Goal: Task Accomplishment & Management: Manage account settings

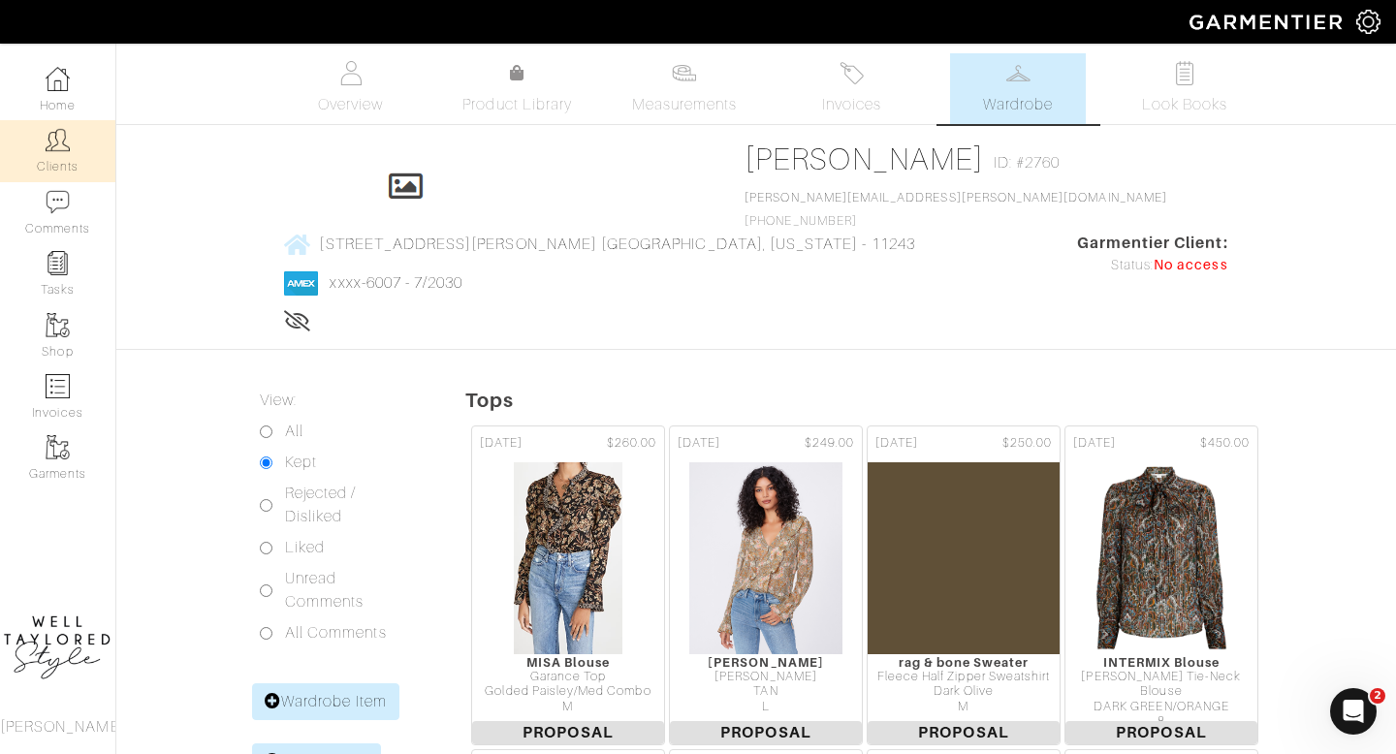
click at [61, 133] on img at bounding box center [58, 140] width 24 height 24
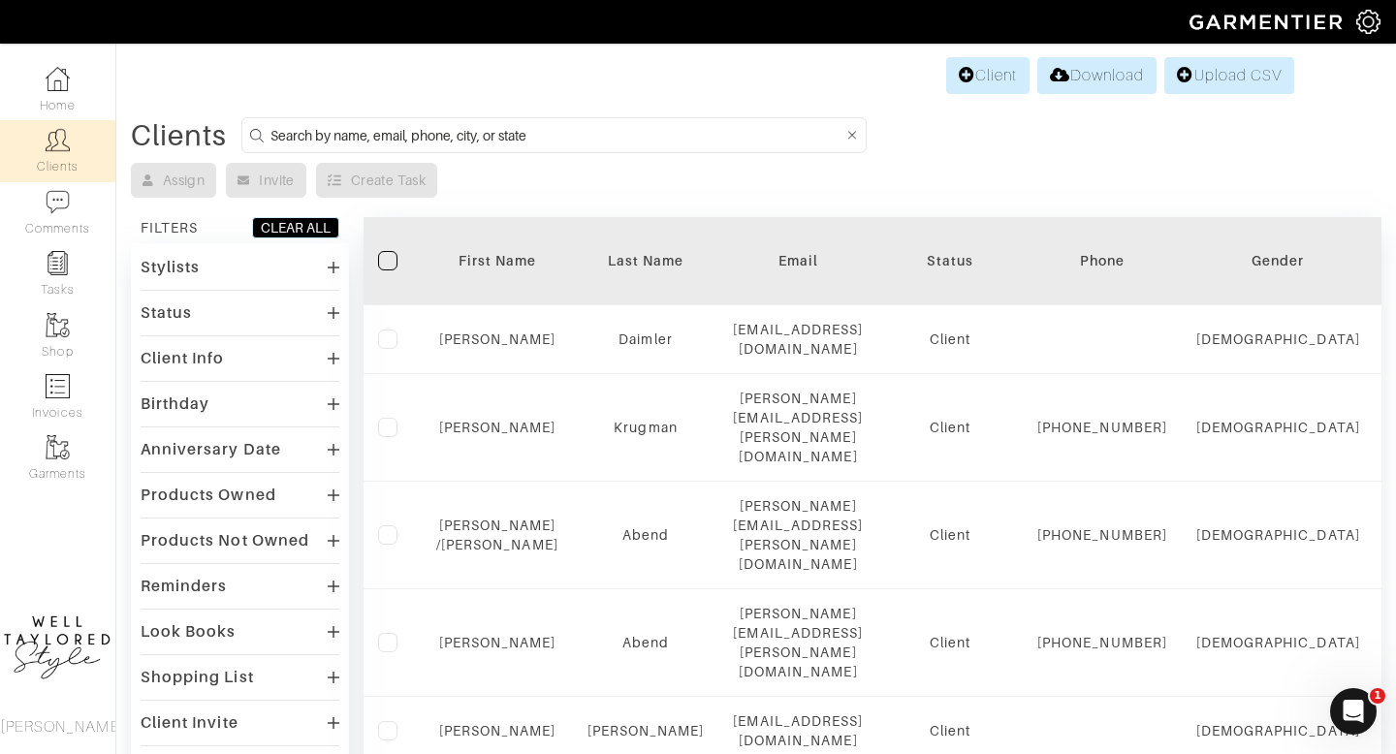
click at [474, 126] on input at bounding box center [556, 135] width 573 height 24
type input "NATALIE KRILL"
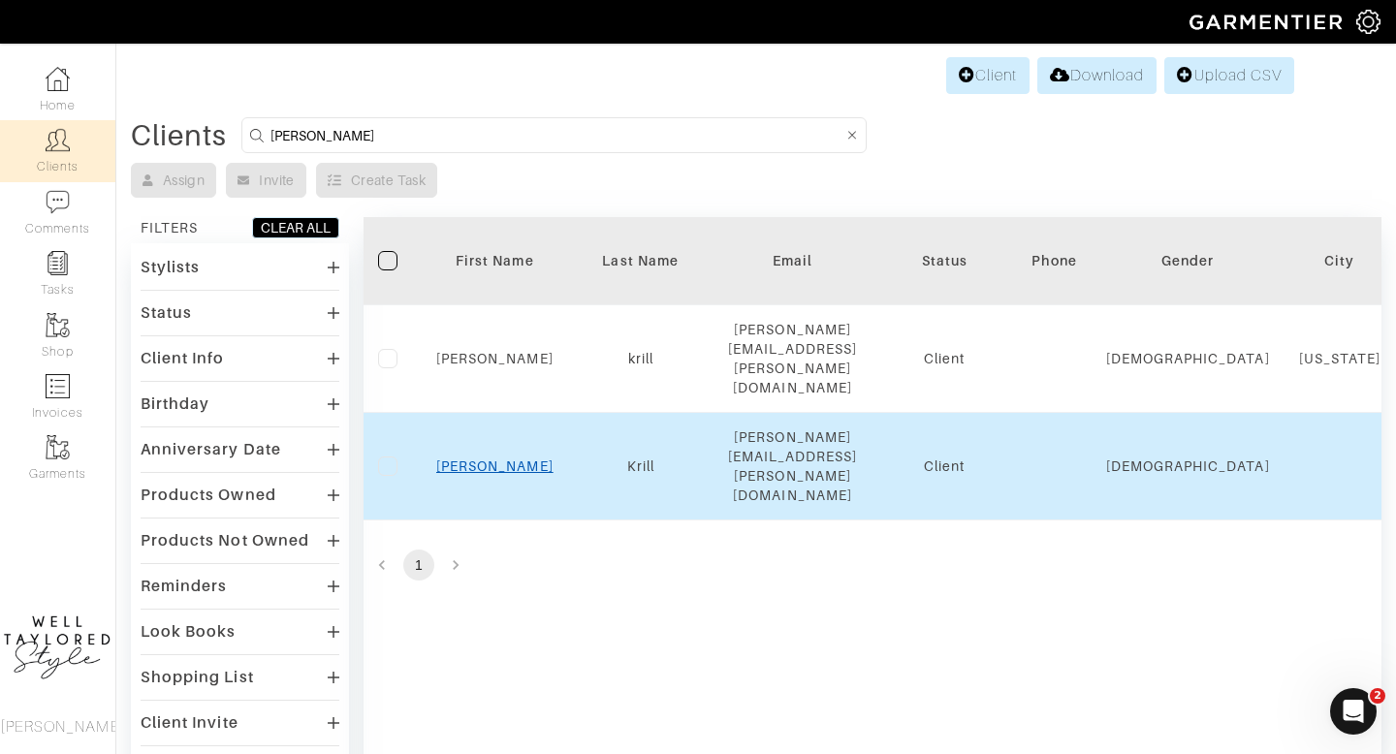
click at [508, 459] on link "Natalie" at bounding box center [494, 467] width 117 height 16
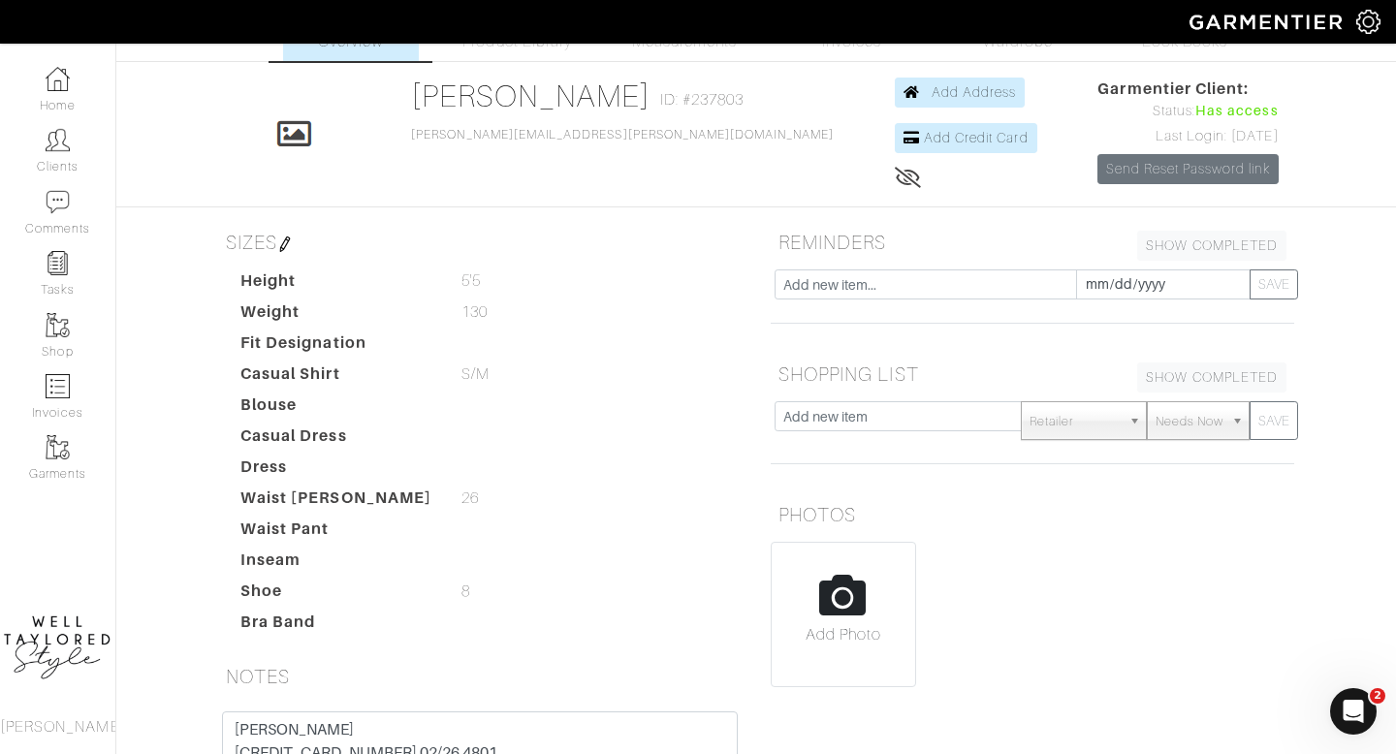
scroll to position [37, 0]
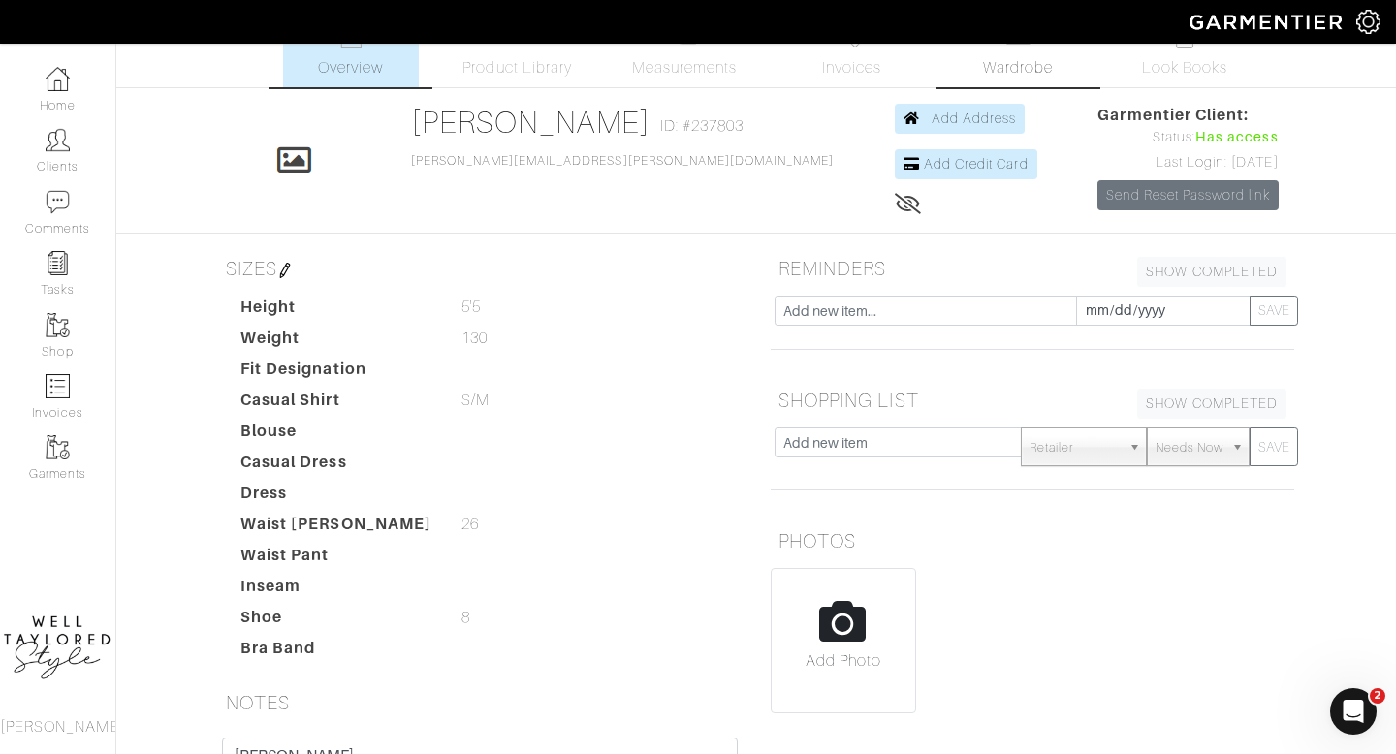
click at [1020, 69] on span "Wardrobe" at bounding box center [1018, 67] width 70 height 23
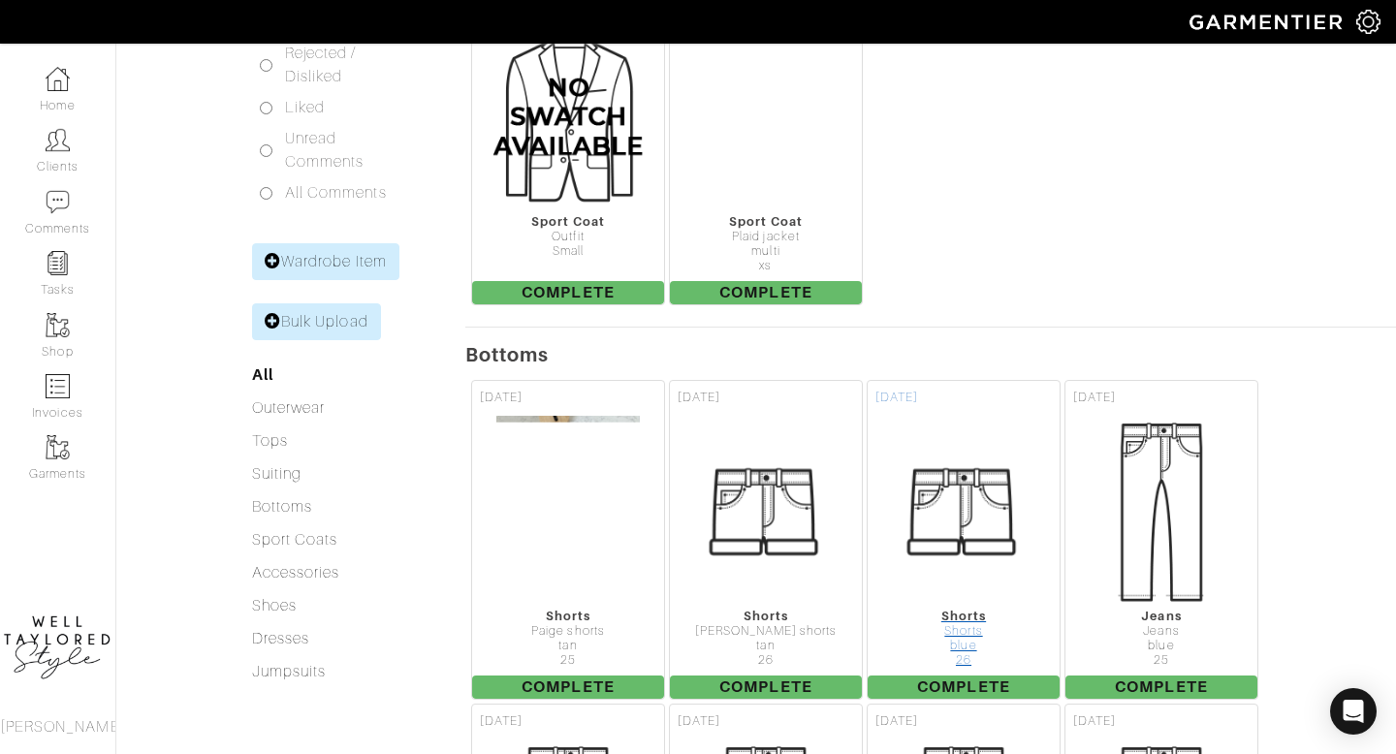
scroll to position [332, 0]
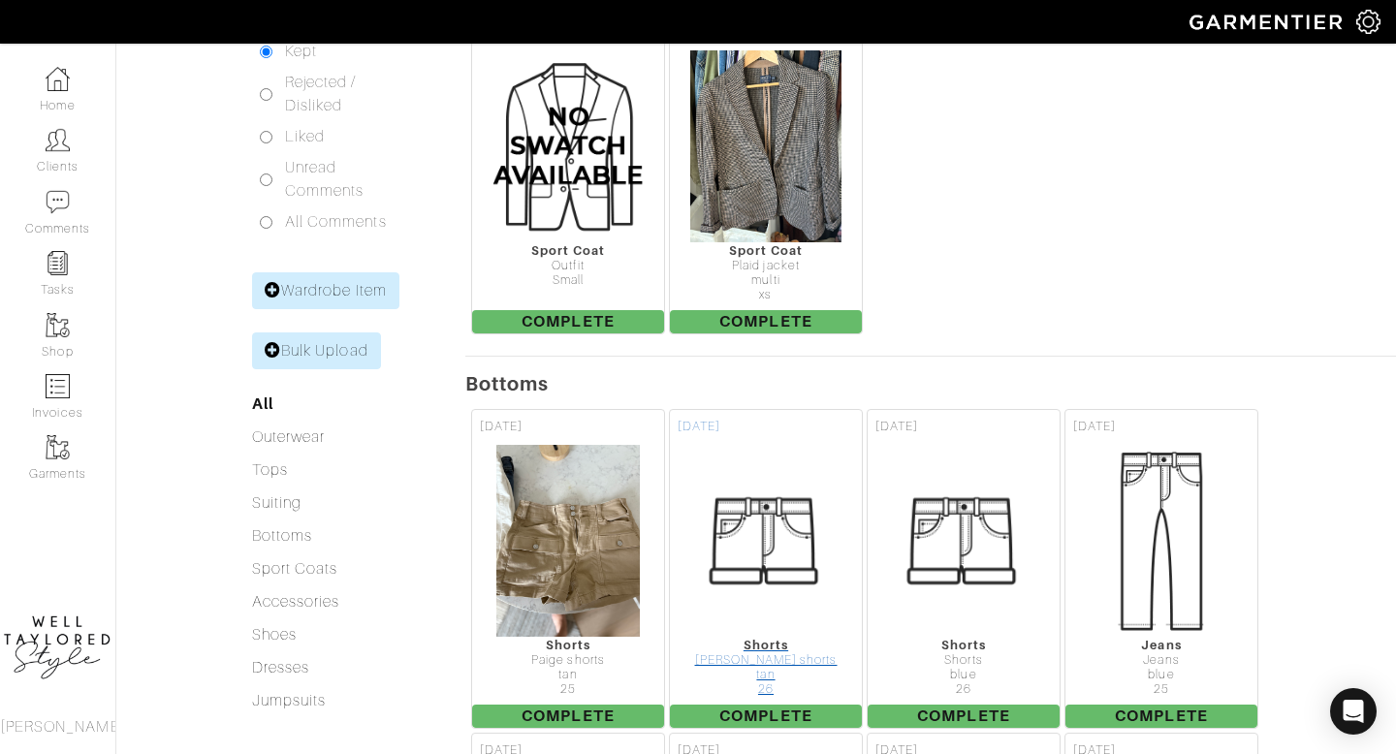
click at [802, 537] on img at bounding box center [766, 541] width 194 height 194
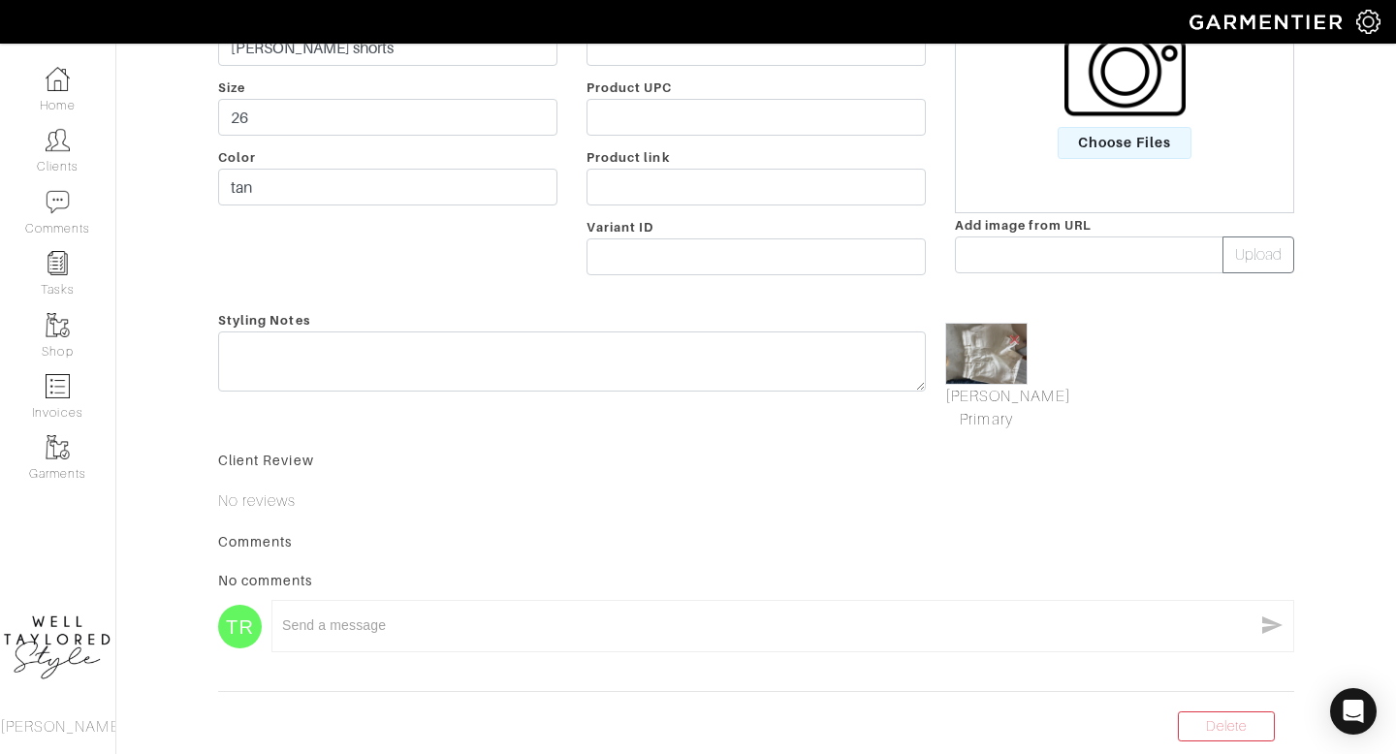
scroll to position [16, 0]
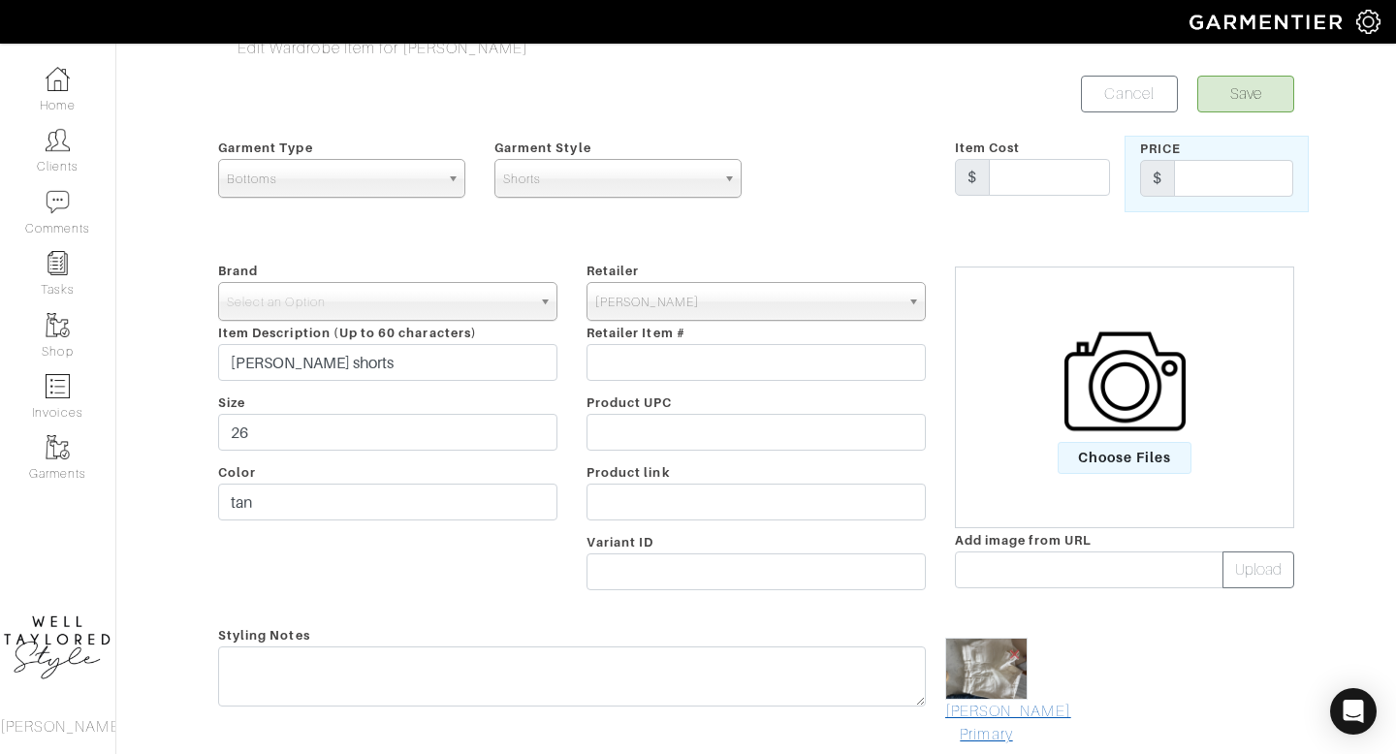
click at [983, 725] on link "Mark As Primary" at bounding box center [986, 723] width 82 height 47
click at [1264, 86] on button "Save" at bounding box center [1245, 94] width 97 height 37
click at [488, 305] on span "Select an Option" at bounding box center [379, 302] width 304 height 39
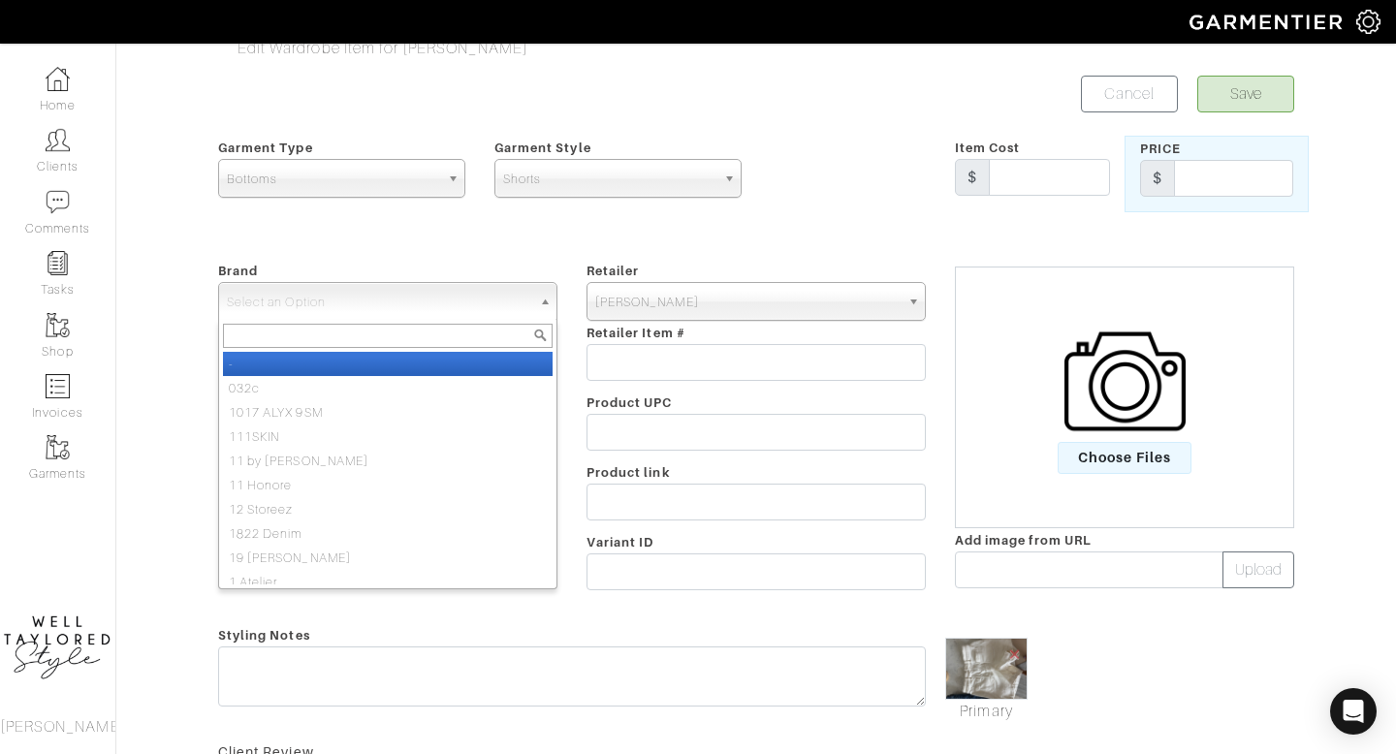
click at [457, 360] on li "-" at bounding box center [388, 364] width 330 height 24
select select "-"
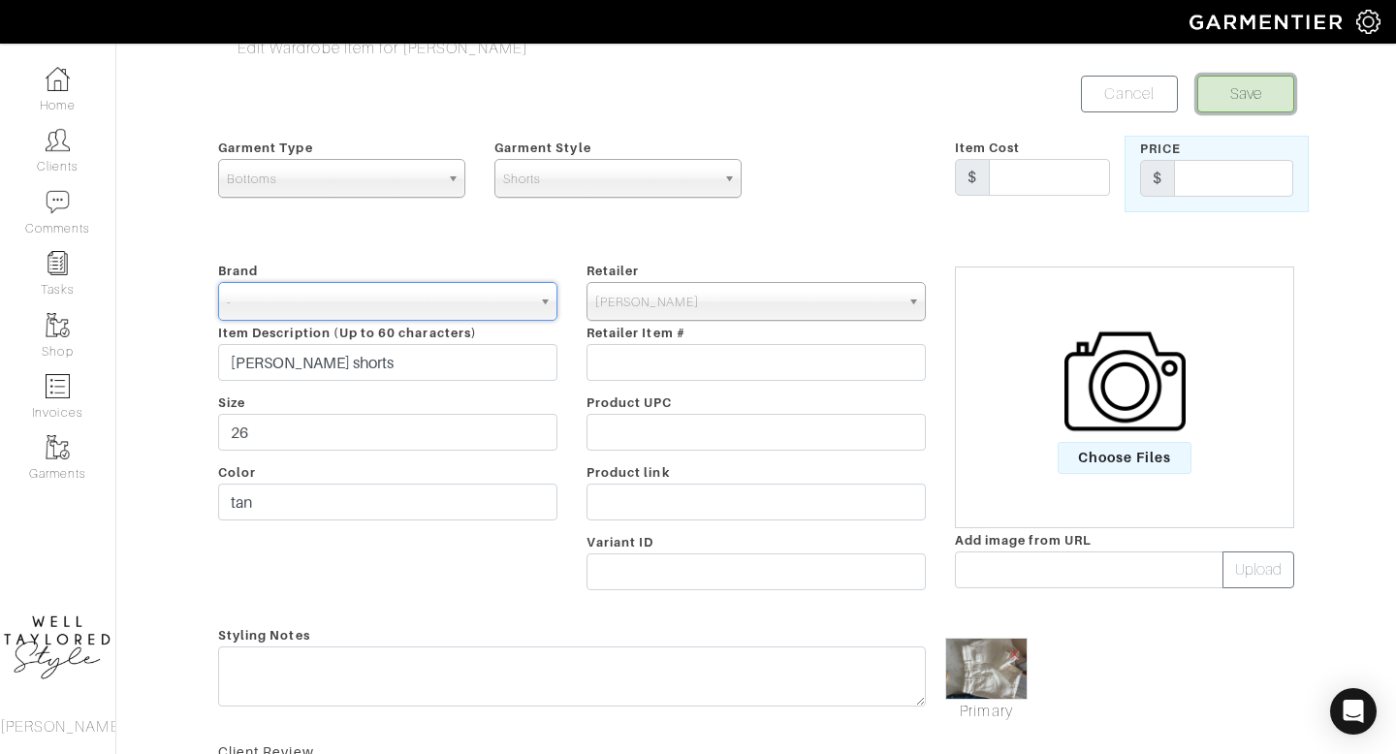
click at [1257, 99] on button "Save" at bounding box center [1245, 94] width 97 height 37
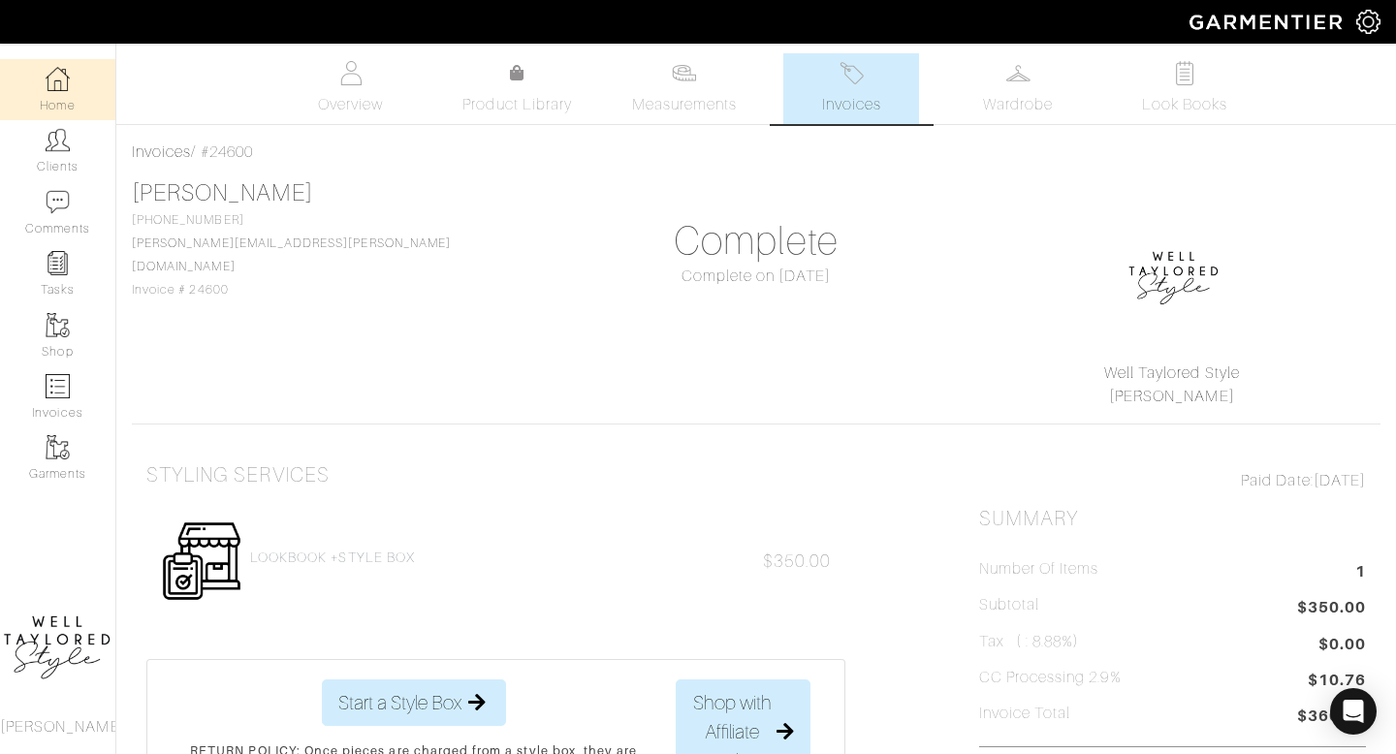
click at [53, 104] on link "Home" at bounding box center [57, 89] width 115 height 61
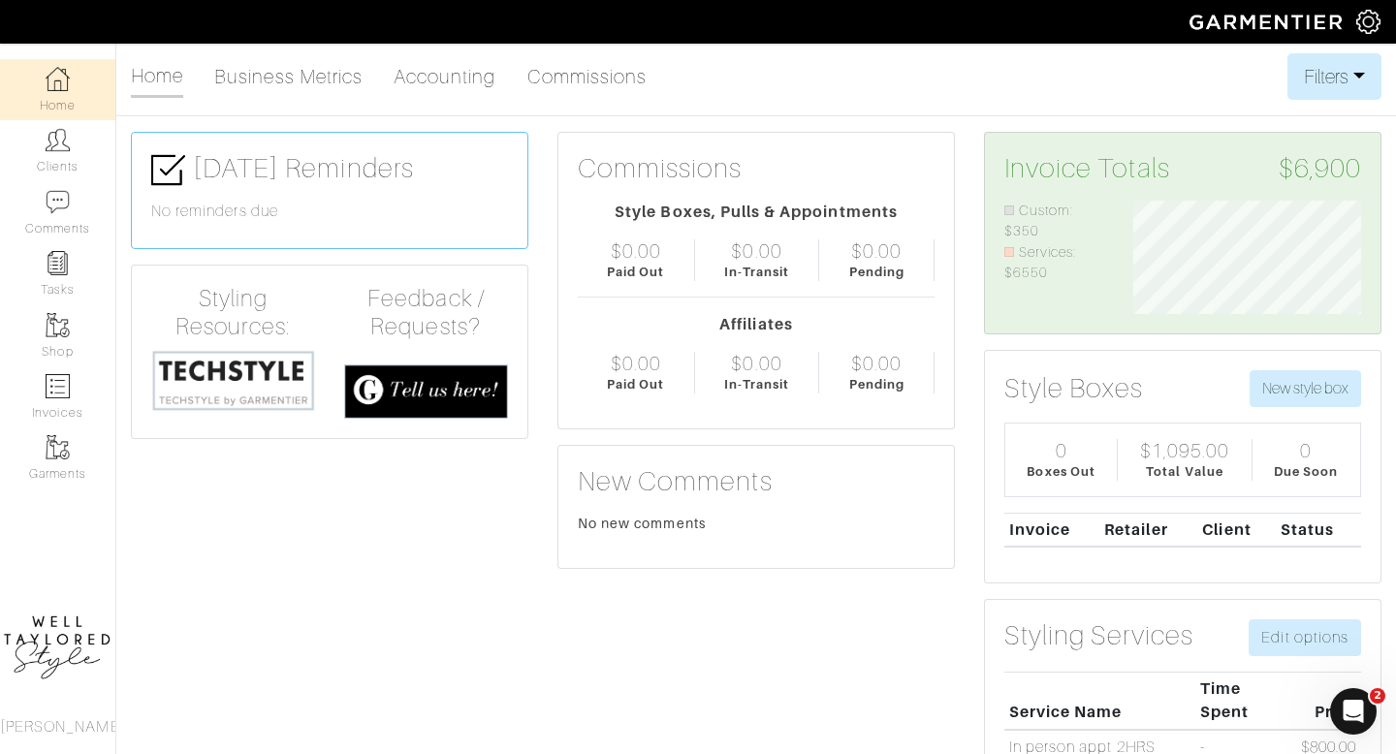
scroll to position [1, 0]
click at [68, 166] on link "Clients" at bounding box center [57, 150] width 115 height 61
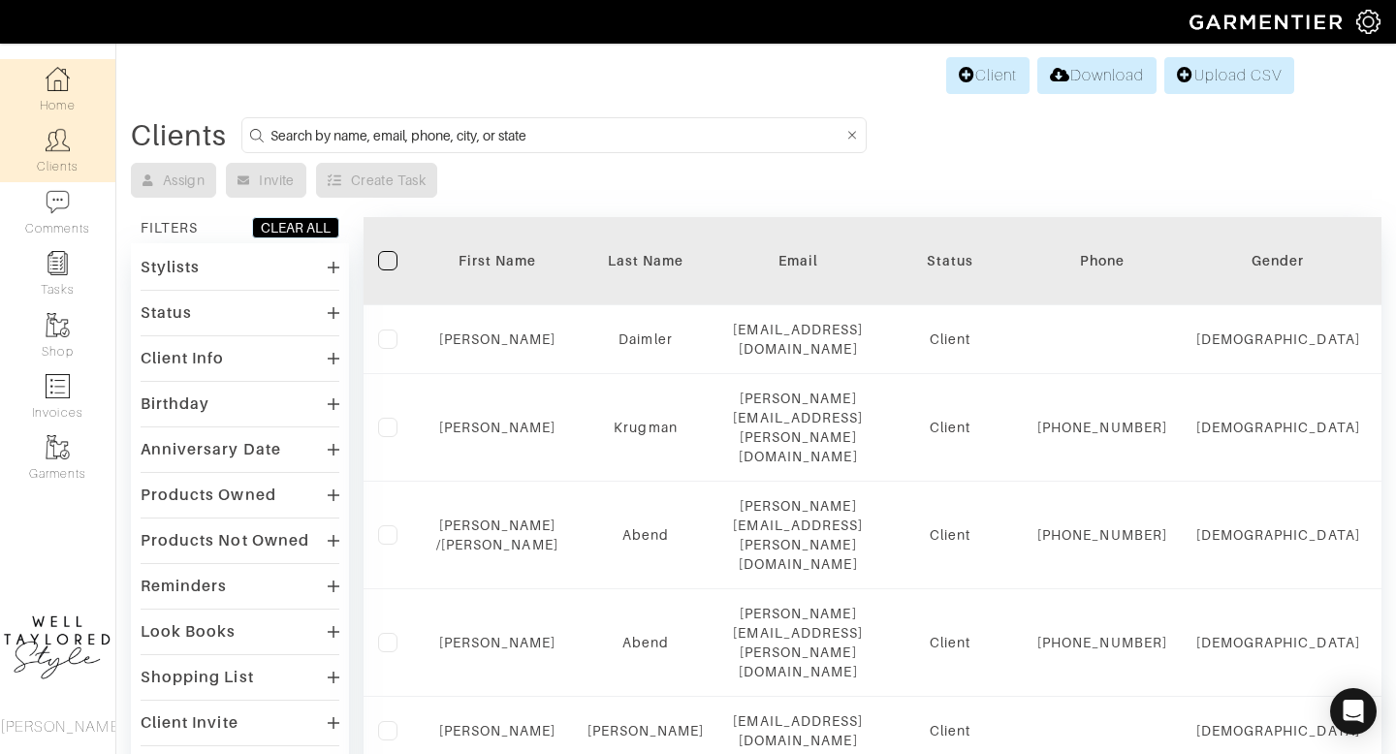
click at [68, 112] on link "Home" at bounding box center [57, 89] width 115 height 61
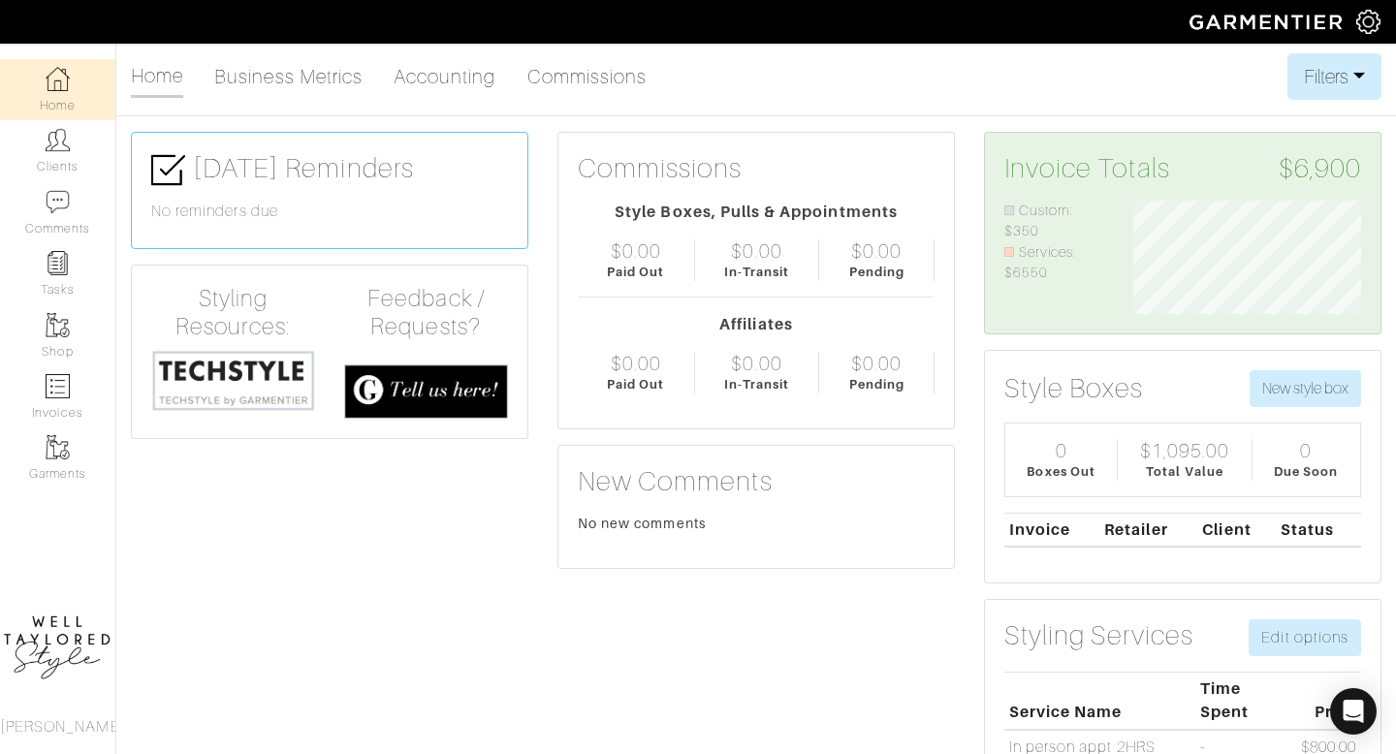
scroll to position [113, 258]
click at [562, 93] on link "Commissions" at bounding box center [587, 76] width 120 height 39
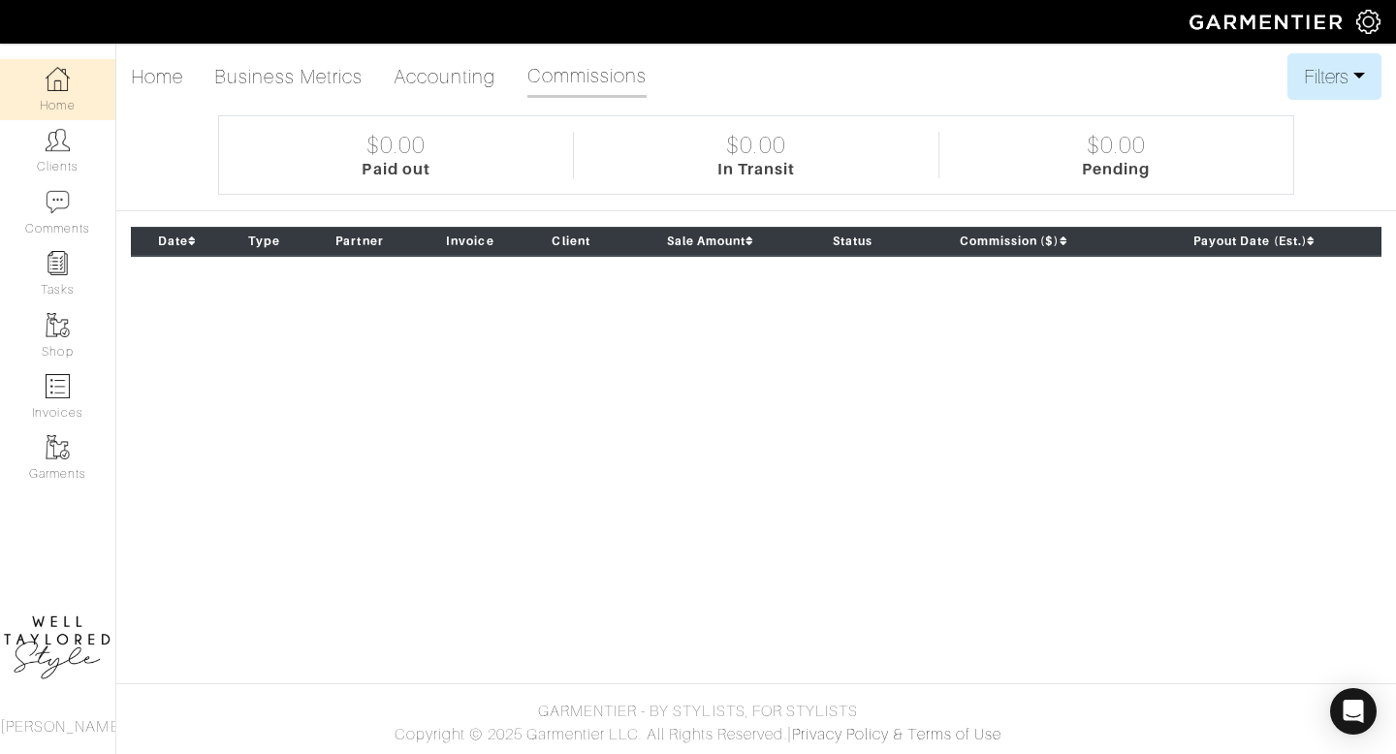
click at [506, 81] on ul "Home Business Metrics Accounting Commissions" at bounding box center [396, 76] width 531 height 47
click at [465, 80] on link "Accounting" at bounding box center [445, 76] width 103 height 39
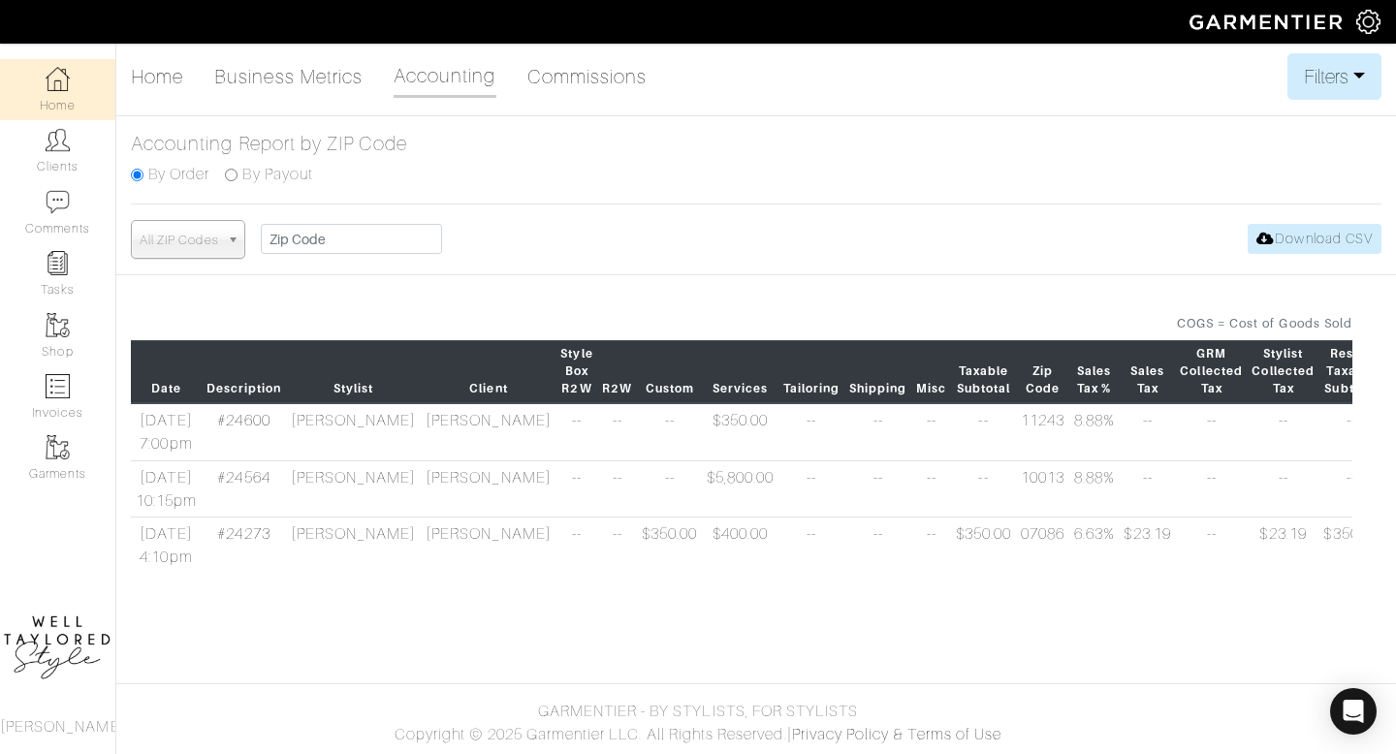
click at [232, 179] on input "By Payout" at bounding box center [231, 175] width 13 height 13
radio input "true"
type input "Update"
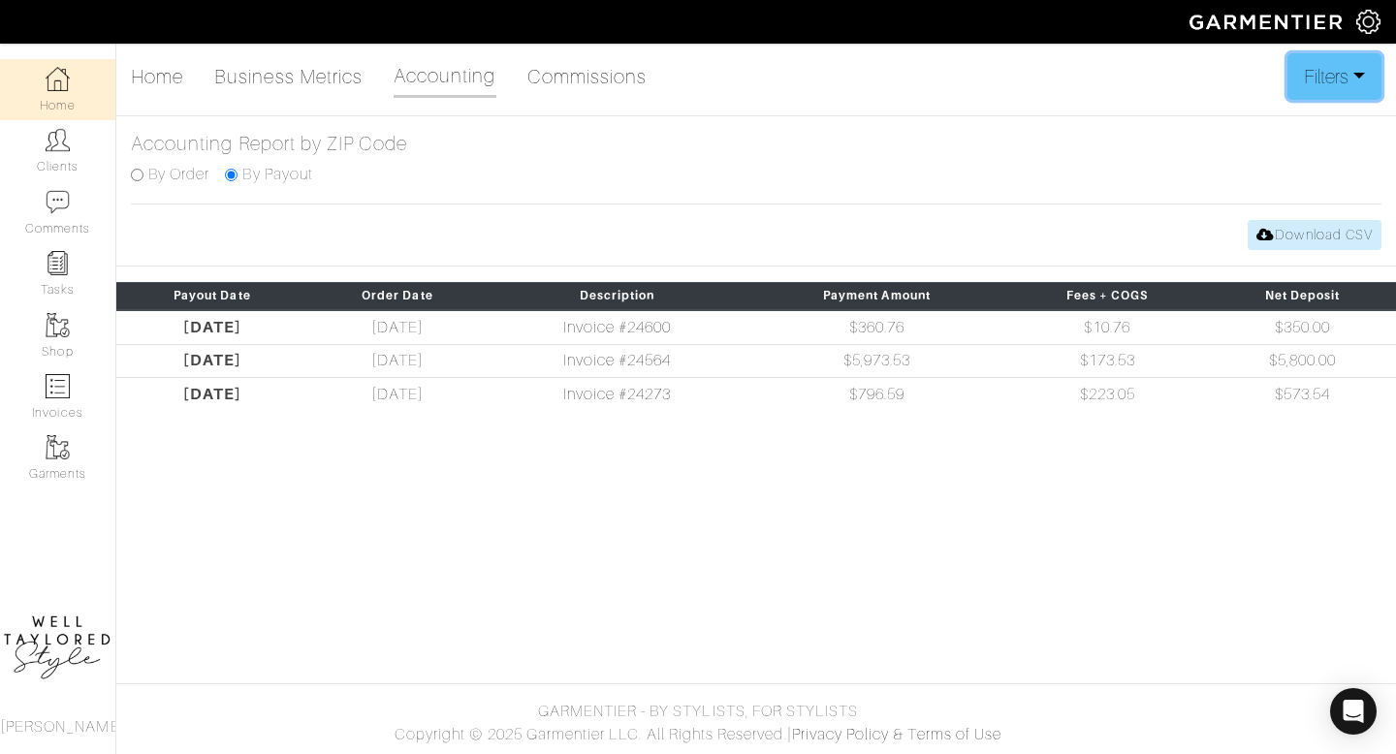
click at [1342, 81] on button "Filters" at bounding box center [1334, 76] width 94 height 47
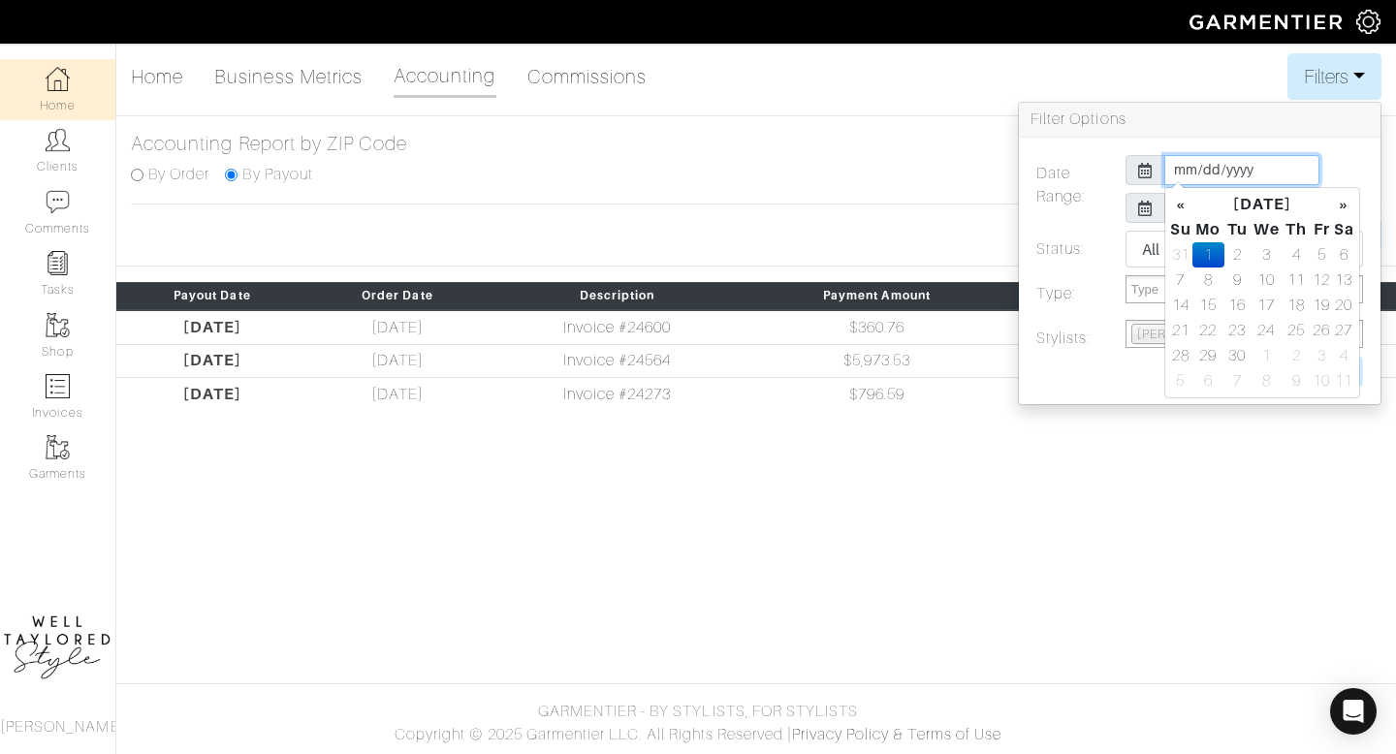
click at [1182, 173] on input "2025-09-01" at bounding box center [1241, 170] width 155 height 30
click at [1181, 213] on th "«" at bounding box center [1180, 204] width 23 height 25
click at [1186, 274] on td "1" at bounding box center [1180, 280] width 23 height 25
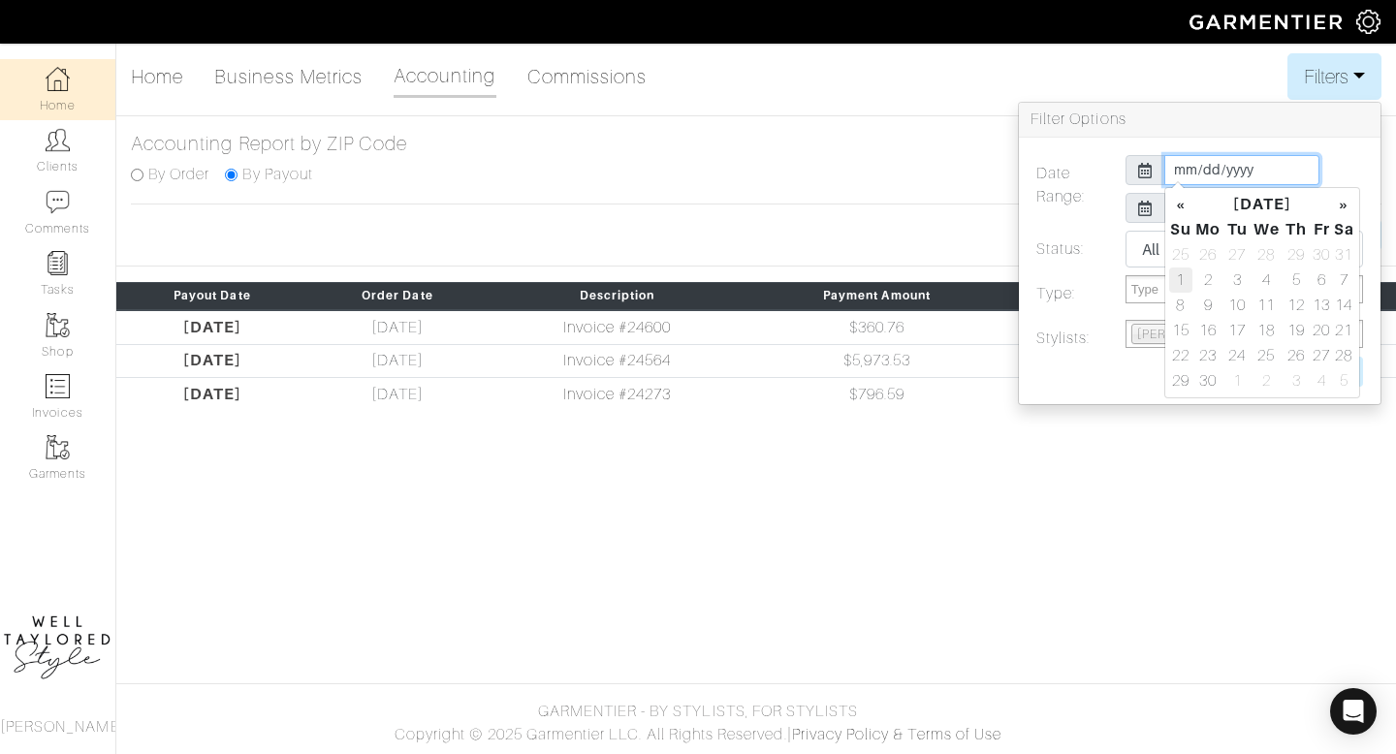
type input "2025-06-01"
click at [1329, 155] on div "2025-06-01" at bounding box center [1244, 170] width 267 height 30
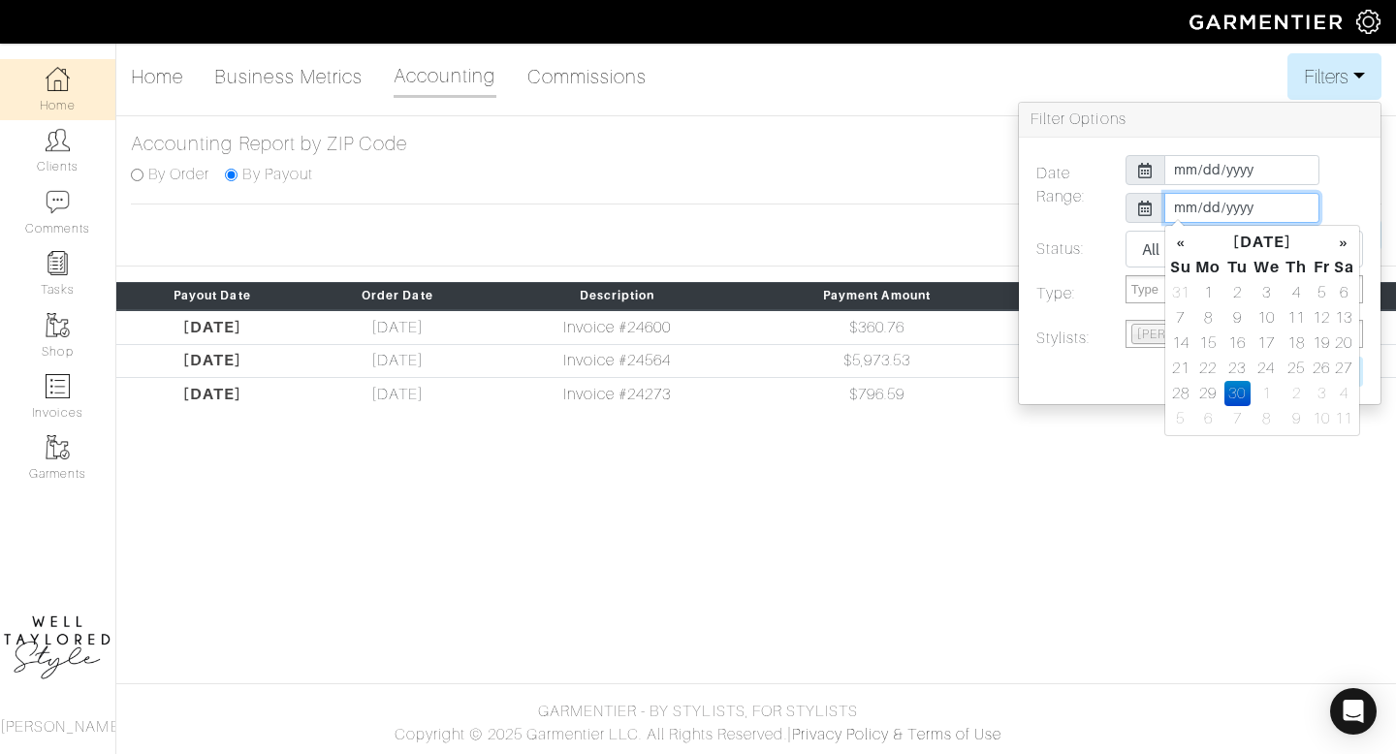
click at [1169, 205] on input "2025-09-30" at bounding box center [1241, 208] width 155 height 30
click at [1189, 301] on td "31" at bounding box center [1180, 292] width 23 height 25
type input "2025-08-31"
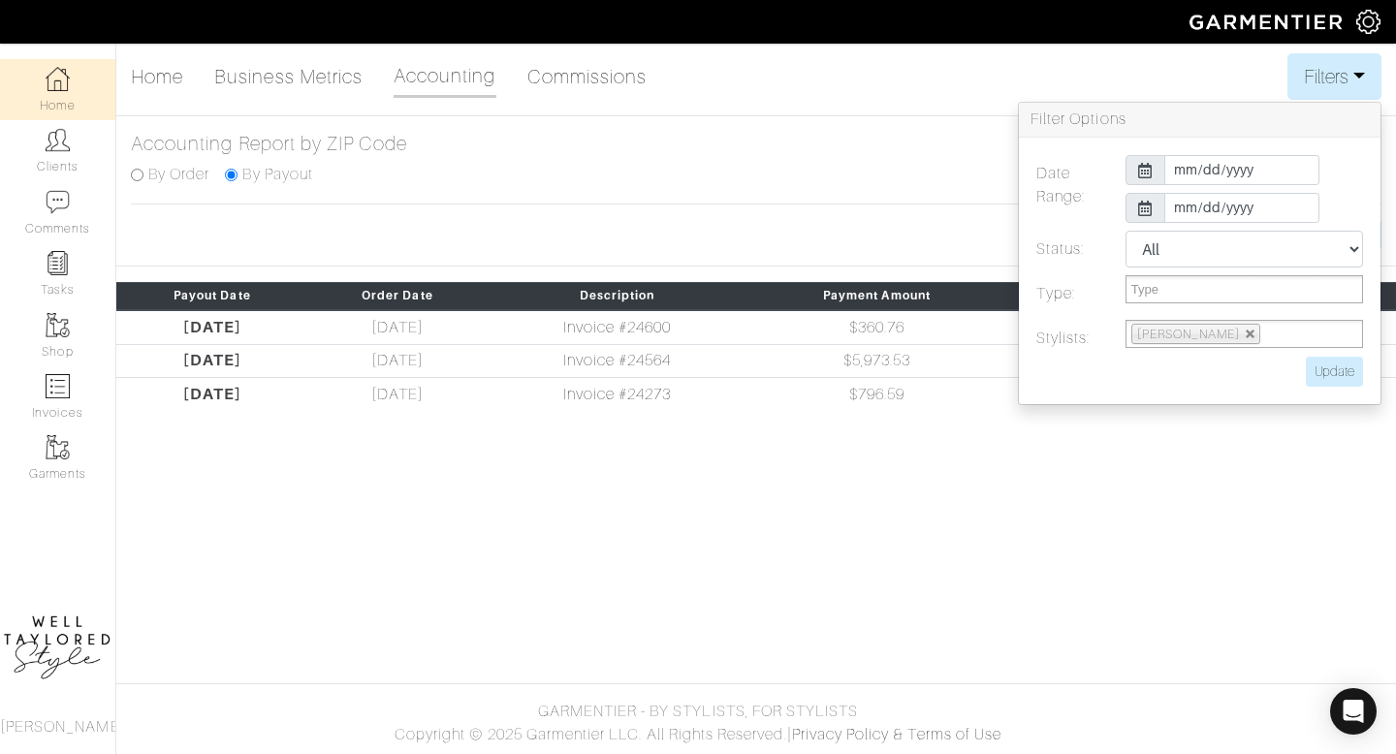
click at [1368, 203] on div "2025-08-31" at bounding box center [1244, 208] width 267 height 30
click at [1343, 364] on input "Update" at bounding box center [1334, 372] width 57 height 30
type input "Update"
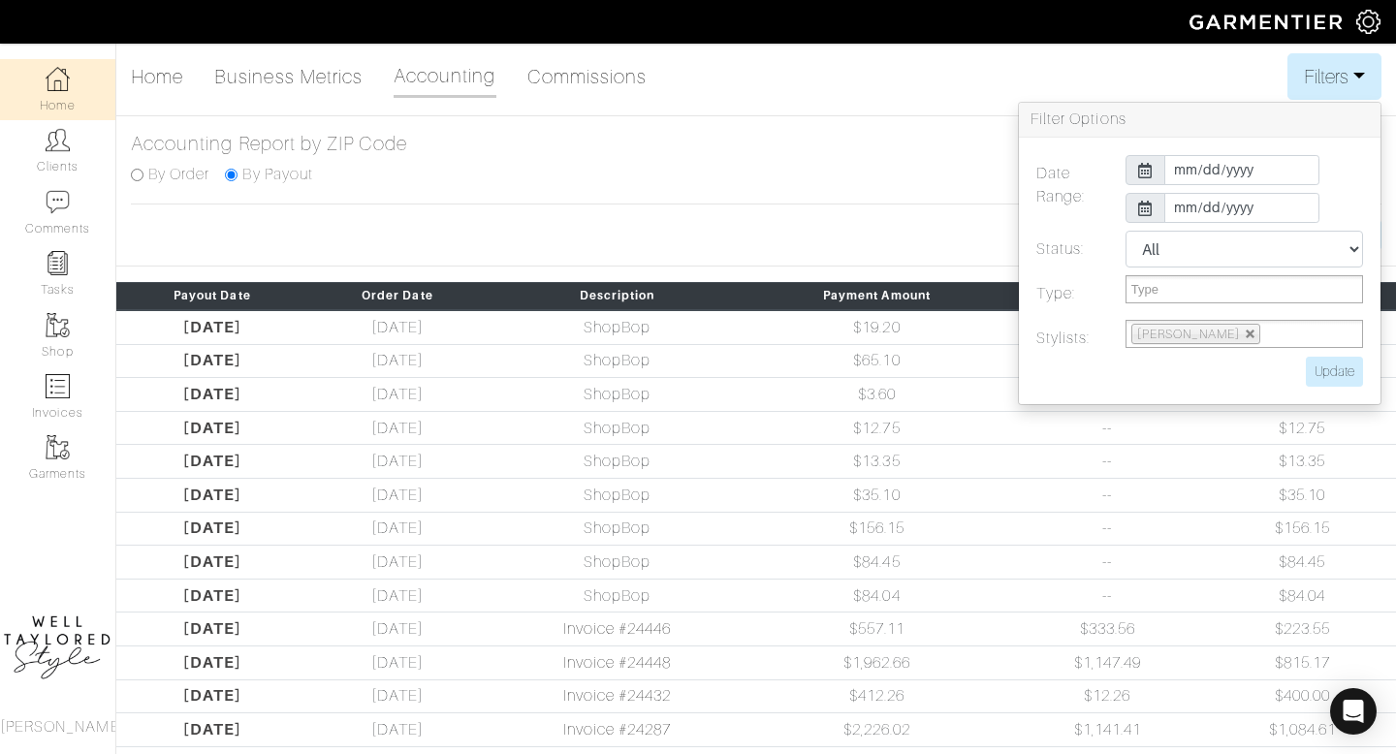
click at [900, 196] on div "Accounting Report by ZIP Code By Order By Payout" at bounding box center [756, 168] width 1280 height 73
click at [1316, 66] on button "Filters" at bounding box center [1334, 76] width 94 height 47
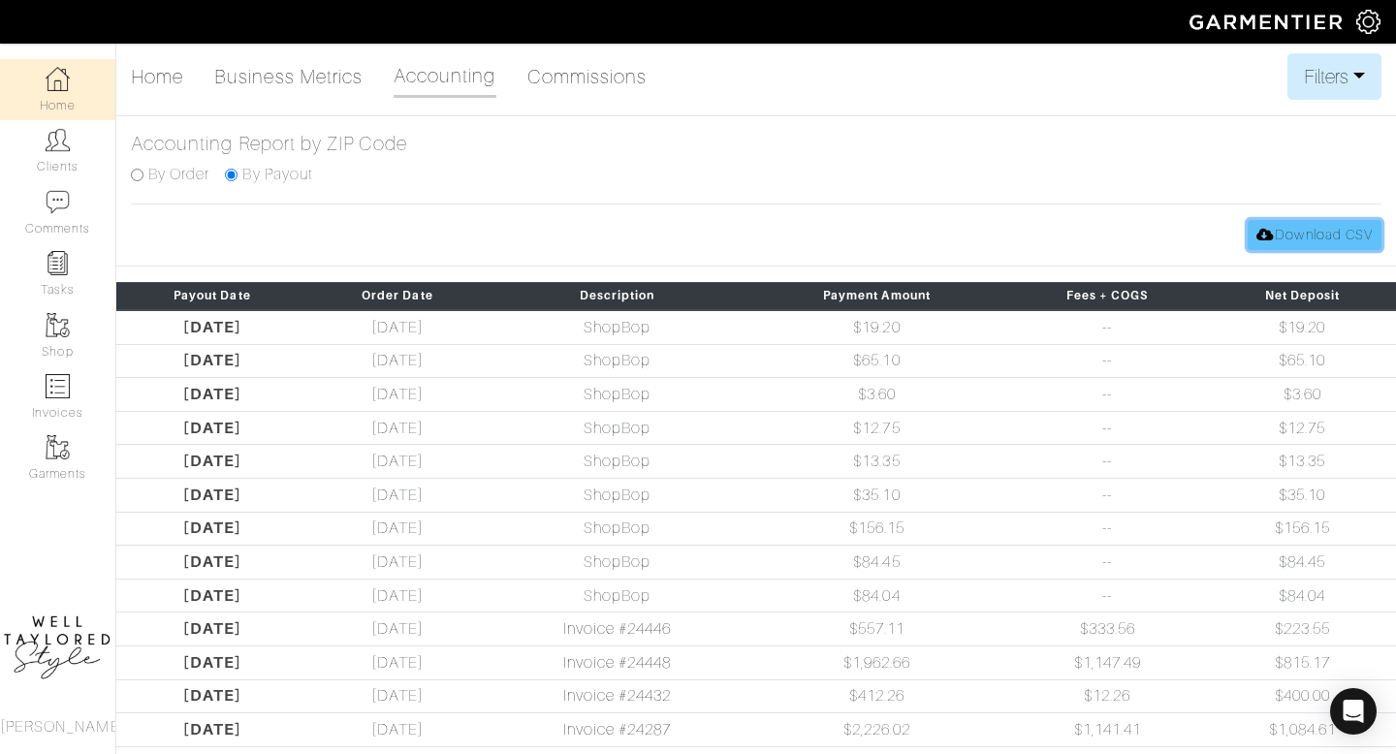
click at [1274, 242] on link "Download CSV" at bounding box center [1315, 235] width 134 height 30
click at [569, 73] on link "Commissions" at bounding box center [587, 76] width 120 height 39
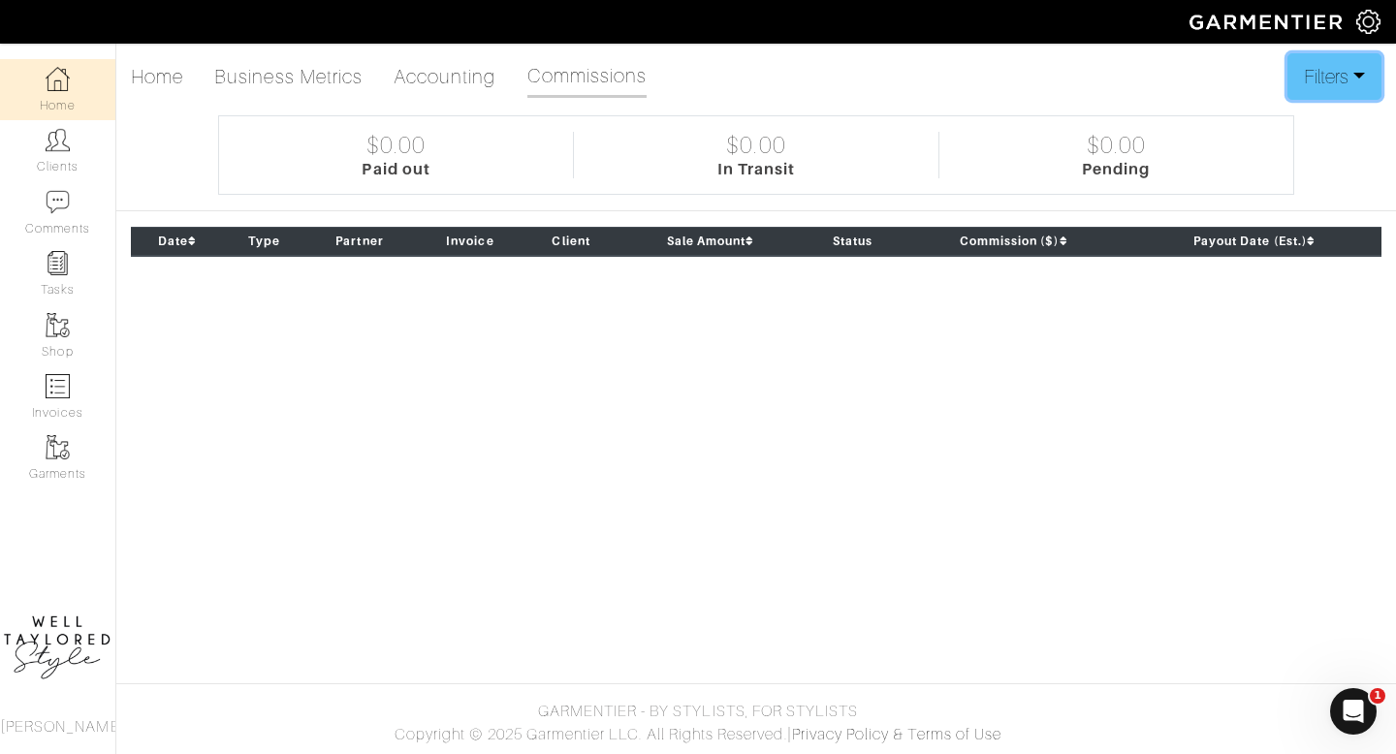
click at [1324, 87] on button "Filters" at bounding box center [1334, 76] width 94 height 47
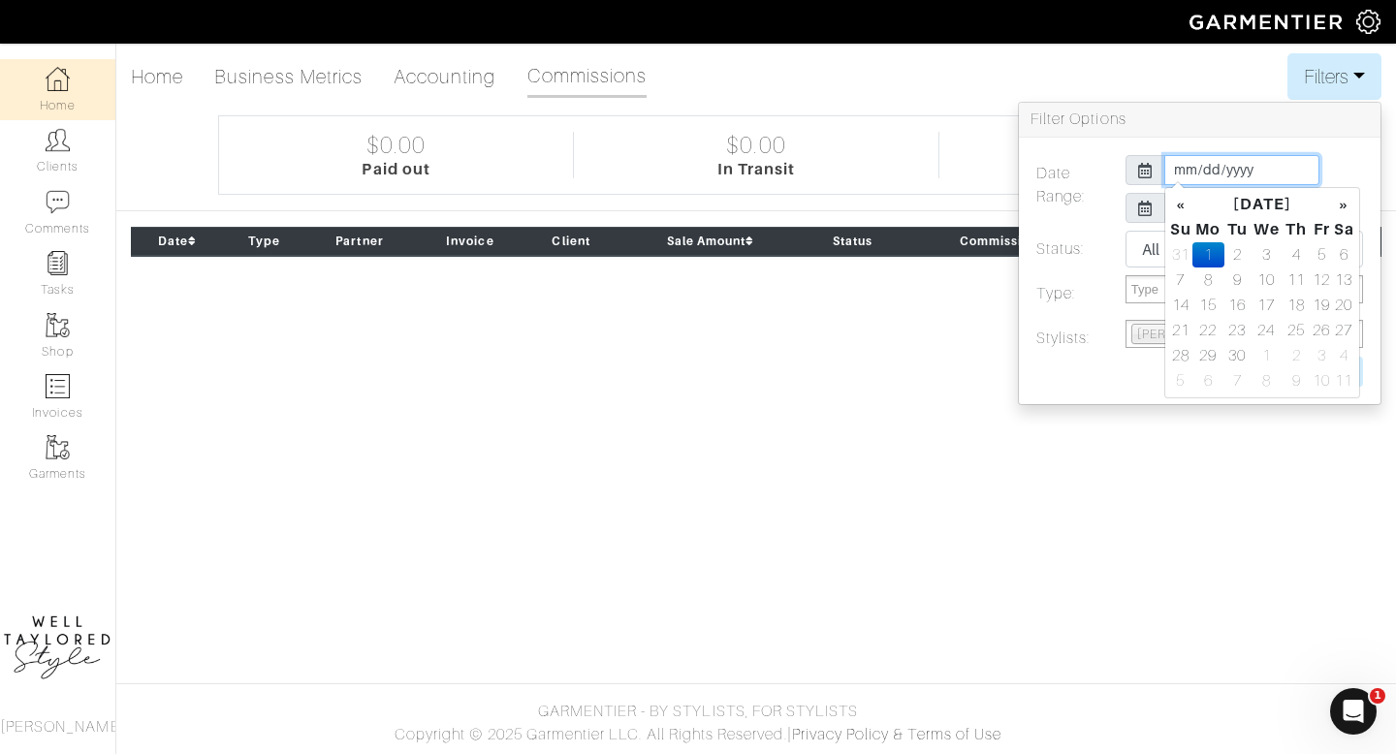
click at [1171, 174] on input "2025-09-01" at bounding box center [1241, 170] width 155 height 30
click at [1185, 207] on th "«" at bounding box center [1180, 204] width 23 height 25
click at [1179, 213] on th "«" at bounding box center [1180, 204] width 23 height 25
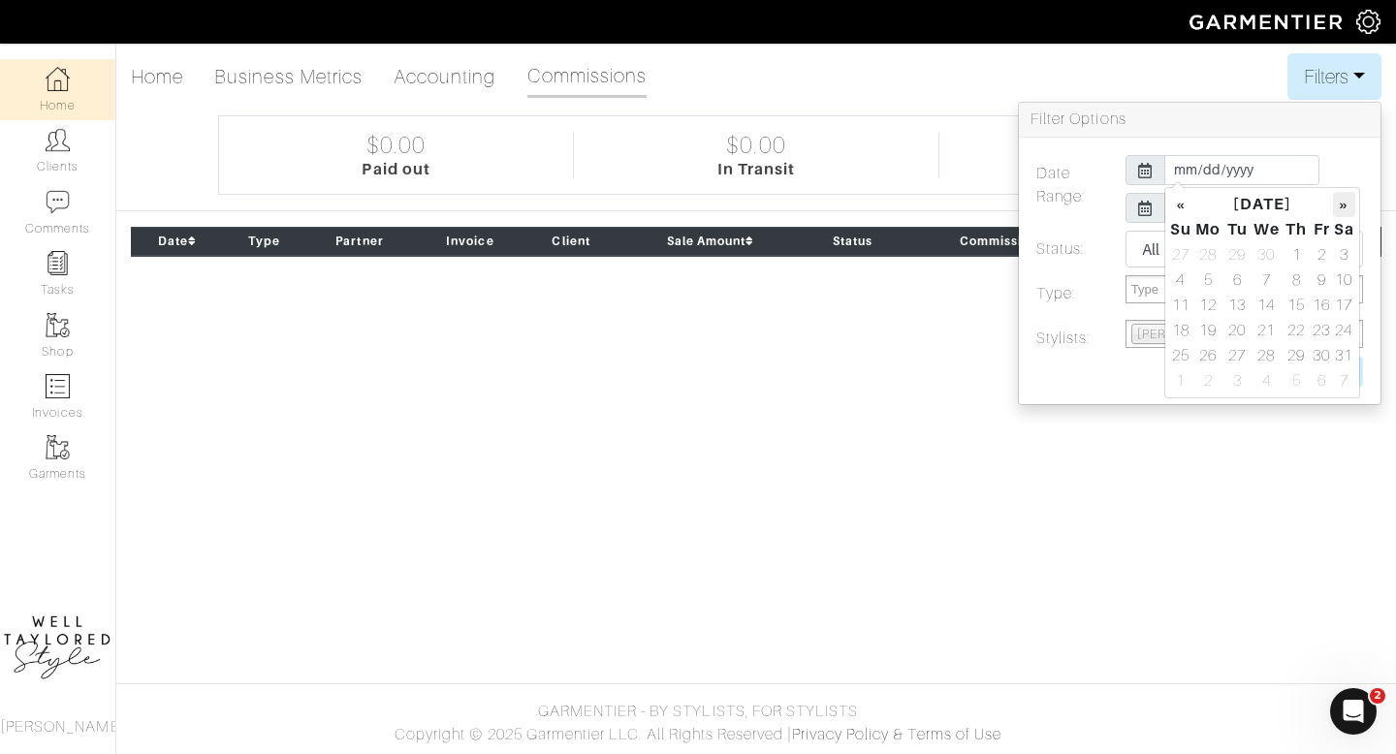
click at [1336, 207] on th "»" at bounding box center [1344, 204] width 22 height 25
click at [1177, 277] on td "1" at bounding box center [1180, 280] width 23 height 25
type input "2025-06-01"
click at [1139, 184] on div at bounding box center [1145, 170] width 40 height 30
click at [1185, 216] on input "2025-09-30" at bounding box center [1241, 208] width 155 height 30
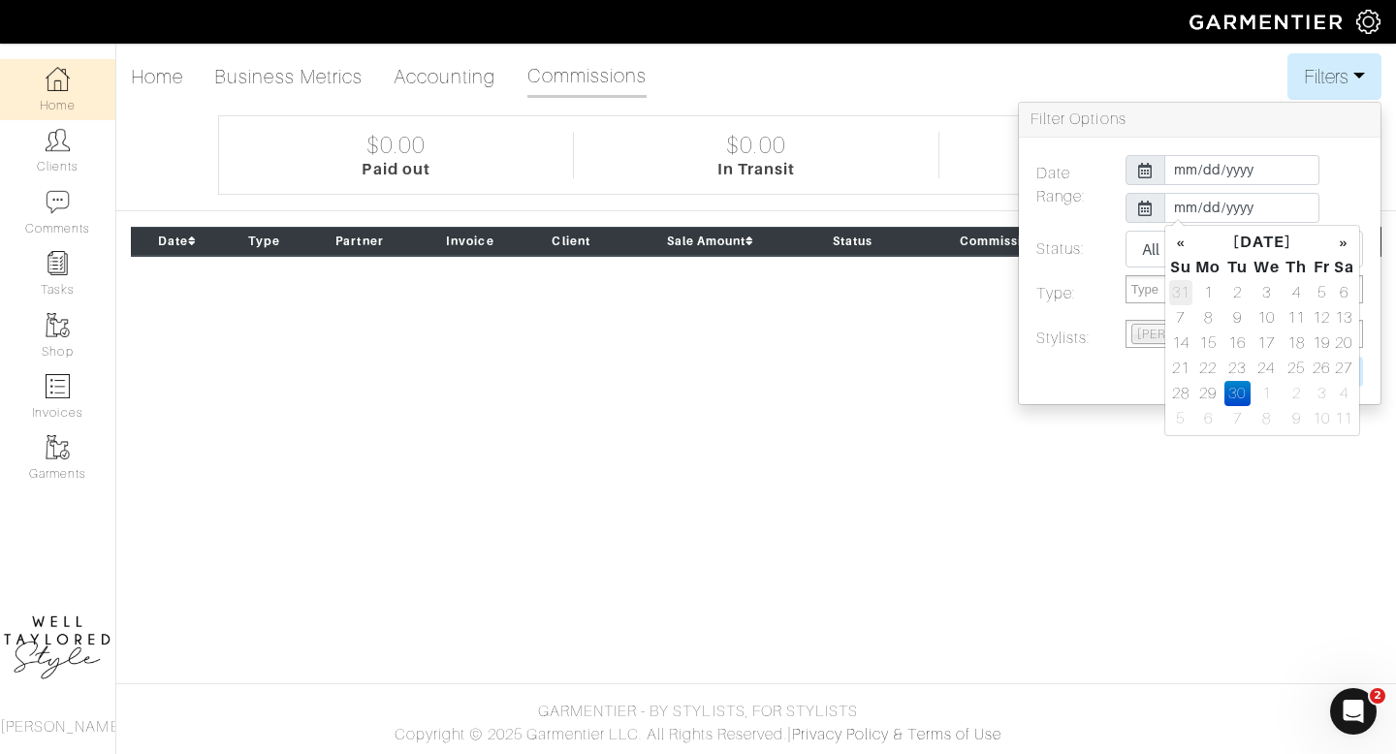
click at [1182, 292] on td "31" at bounding box center [1180, 292] width 23 height 25
type input "2025-08-31"
click at [1123, 258] on div "All Pending Paid Complete Failed N/A" at bounding box center [1244, 249] width 267 height 37
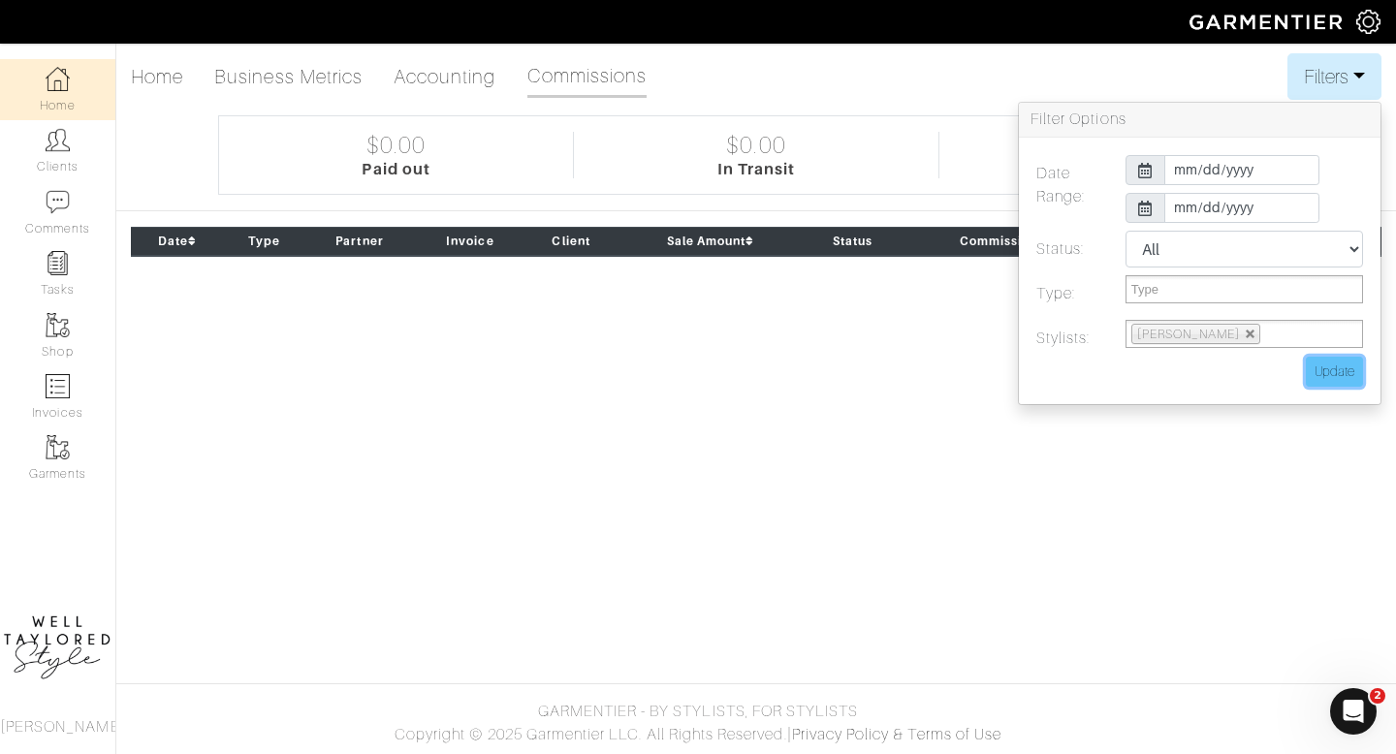
click at [1360, 379] on input "Update" at bounding box center [1334, 372] width 57 height 30
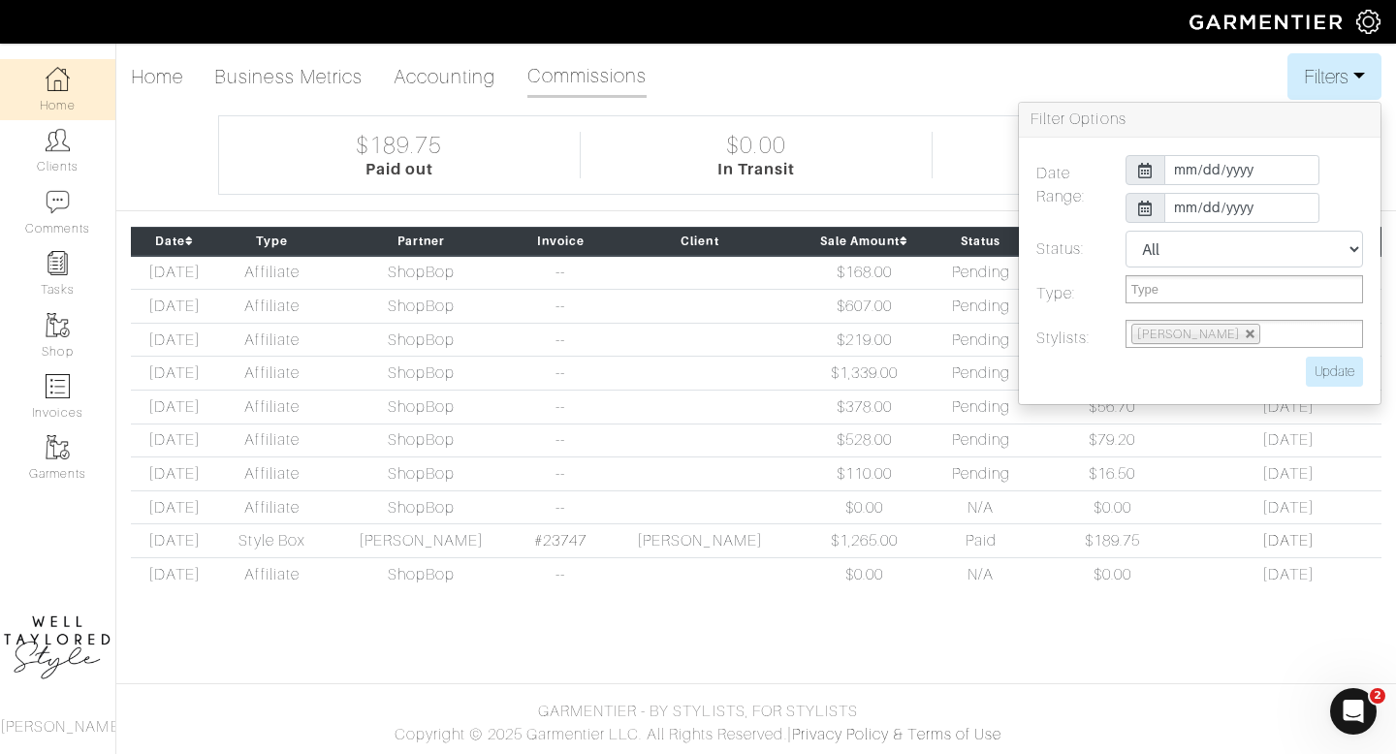
click at [962, 100] on div "Home Business Metrics Accounting Commissions Filters Filter Options Date Range:…" at bounding box center [698, 330] width 1396 height 554
click at [848, 79] on div "Home Business Metrics Accounting Commissions Filters Filter Options Date Range:…" at bounding box center [756, 76] width 1250 height 47
click at [1356, 367] on input "Update" at bounding box center [1334, 372] width 57 height 30
type input "Update"
click at [1320, 84] on button "Filters" at bounding box center [1334, 76] width 94 height 47
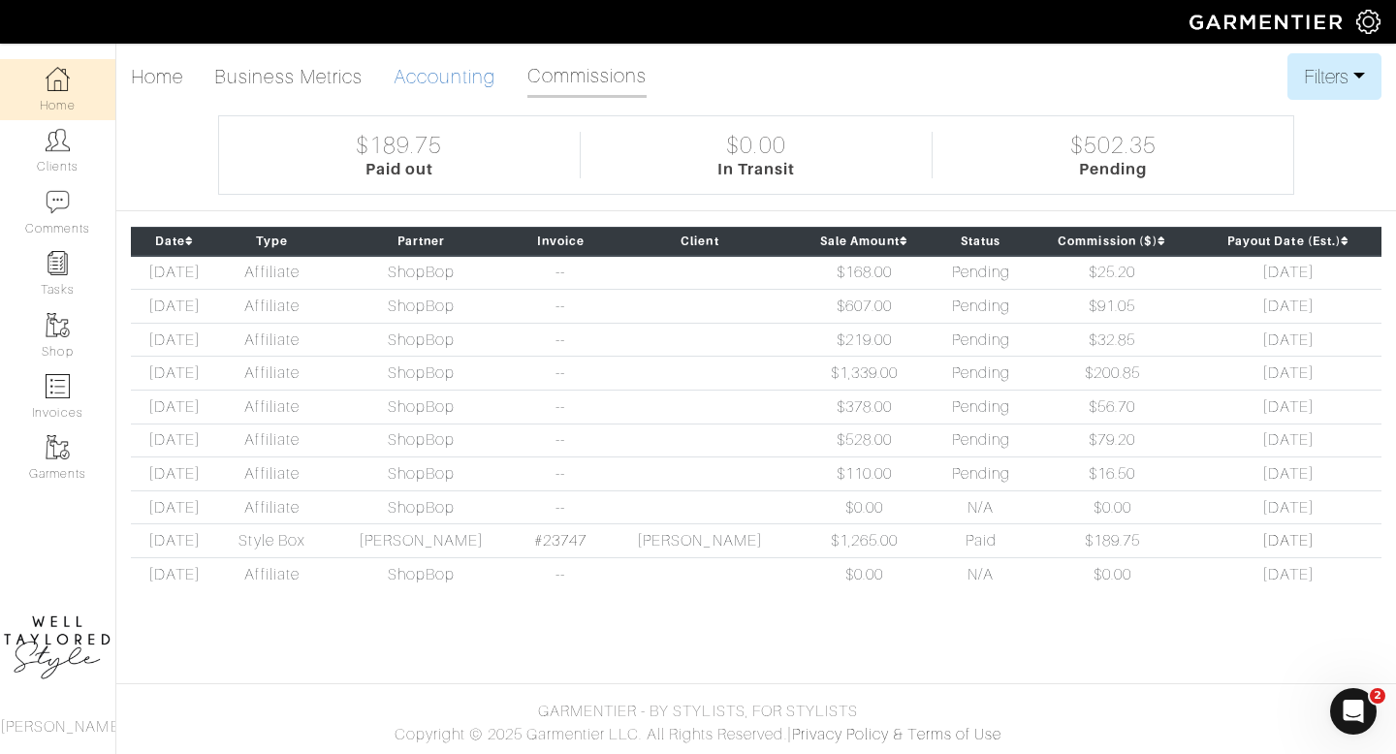
click at [494, 86] on link "Accounting" at bounding box center [445, 76] width 103 height 39
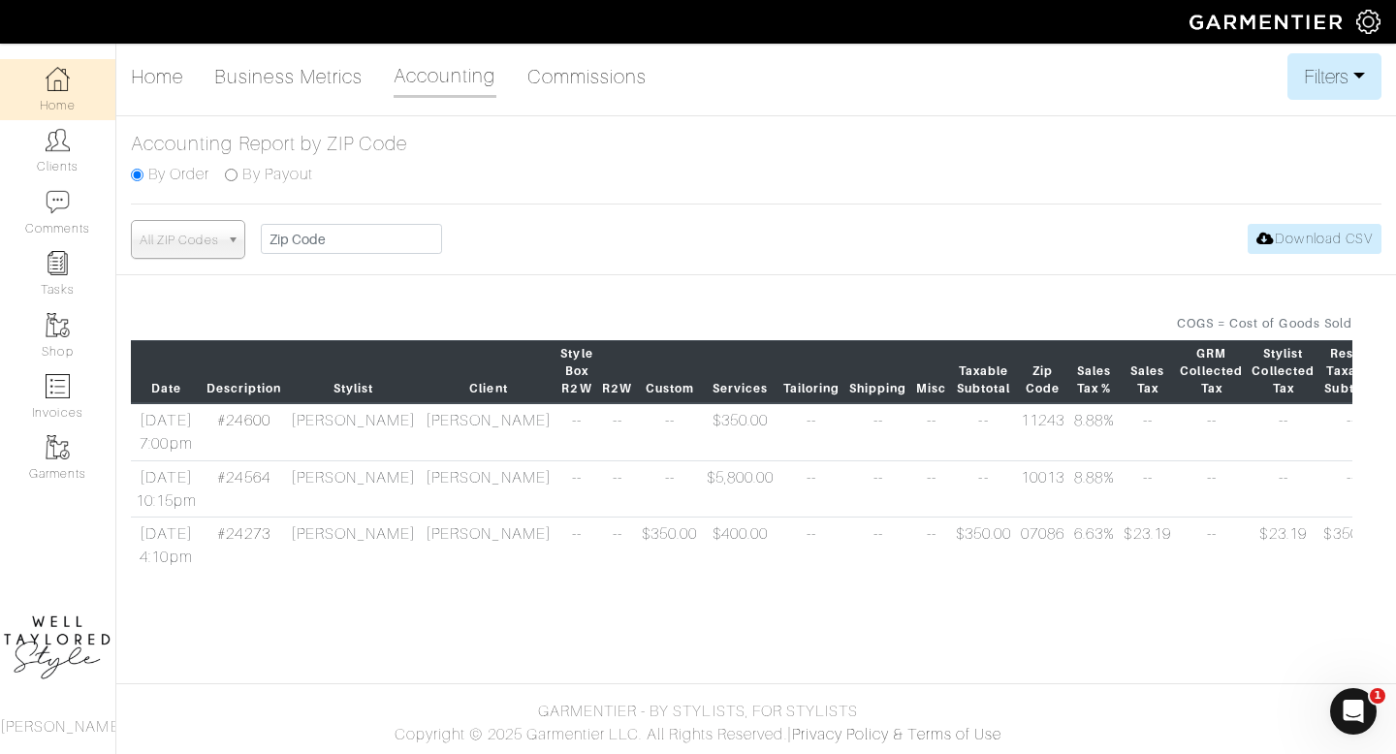
click at [1334, 105] on div "Home Business Metrics Accounting Commissions Filters Filter Options Date Range:…" at bounding box center [698, 321] width 1396 height 536
click at [1341, 59] on button "Filters" at bounding box center [1334, 76] width 94 height 47
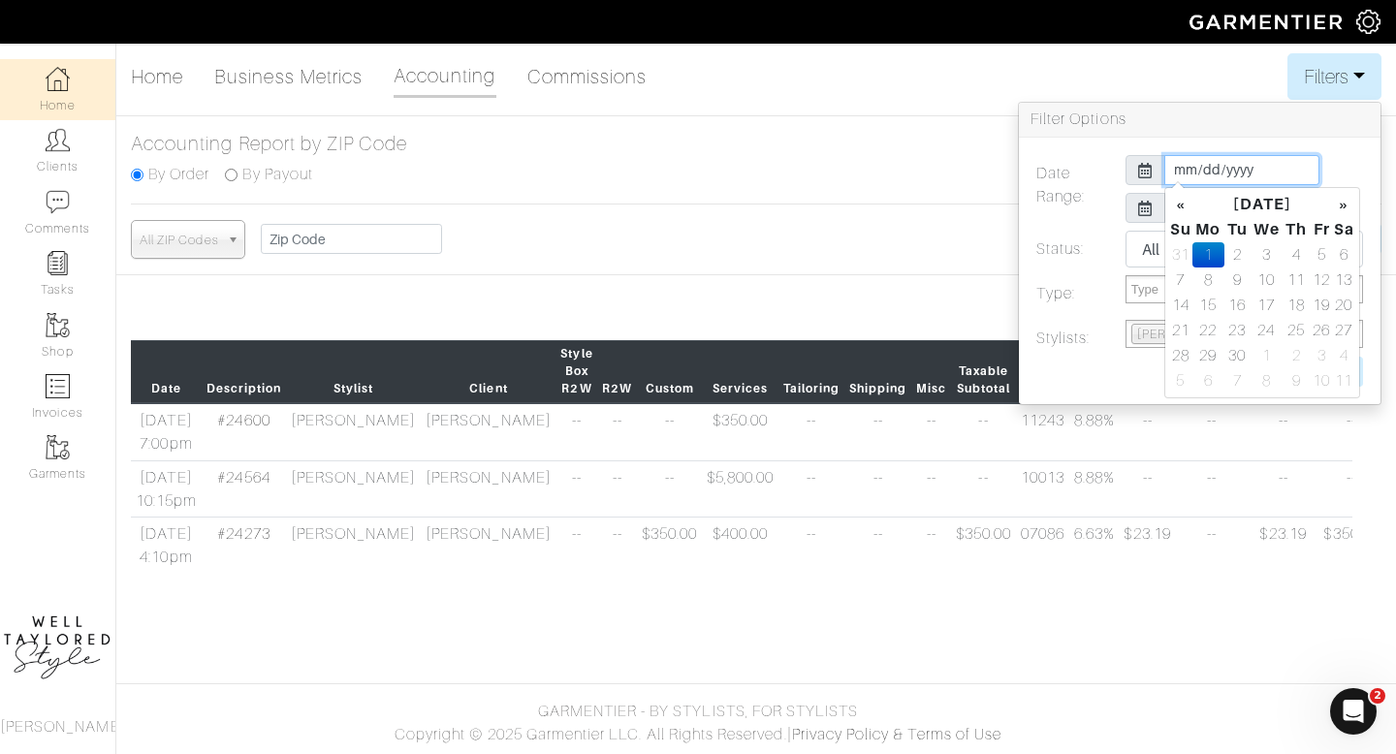
click at [1181, 179] on input "2025-09-01" at bounding box center [1241, 170] width 155 height 30
click at [1183, 199] on th "«" at bounding box center [1180, 204] width 23 height 25
click at [1187, 206] on th "«" at bounding box center [1180, 204] width 23 height 25
click at [1186, 277] on td "1" at bounding box center [1180, 280] width 23 height 25
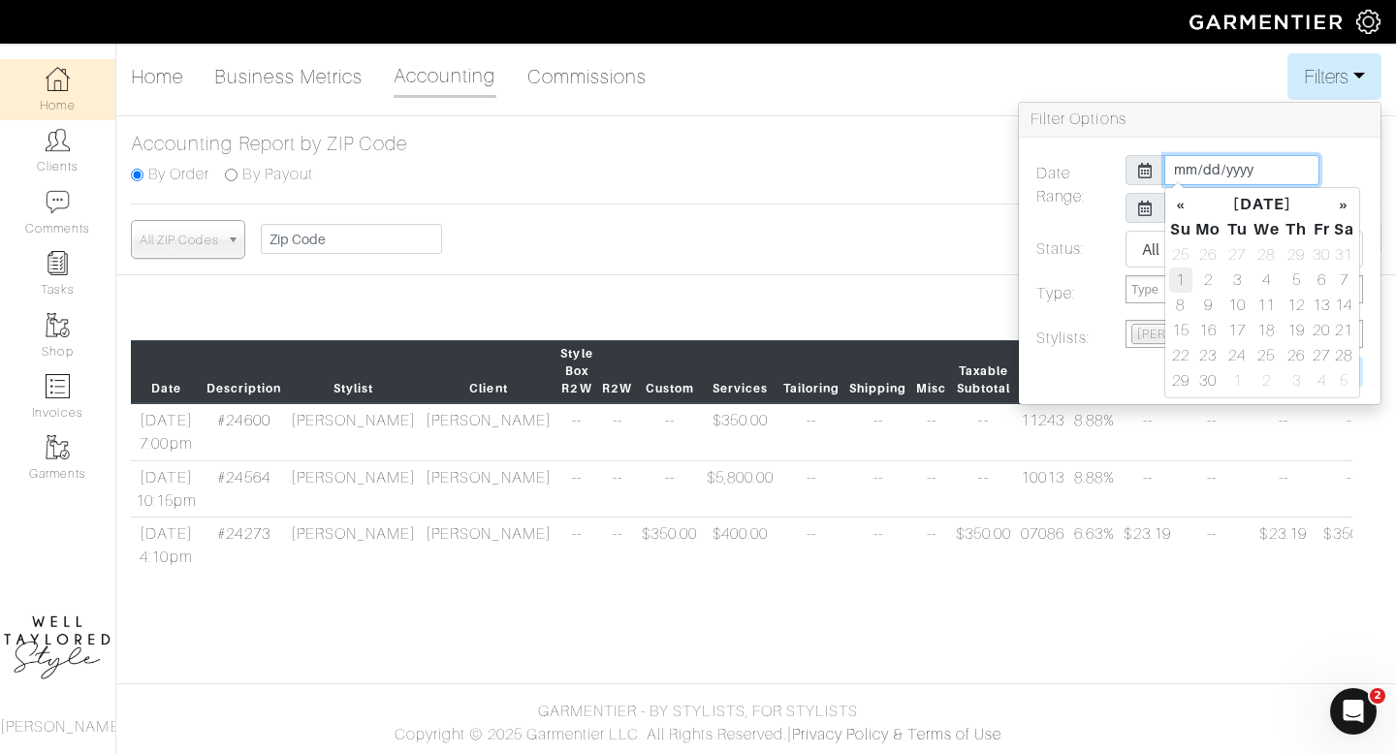
type input "2025-06-01"
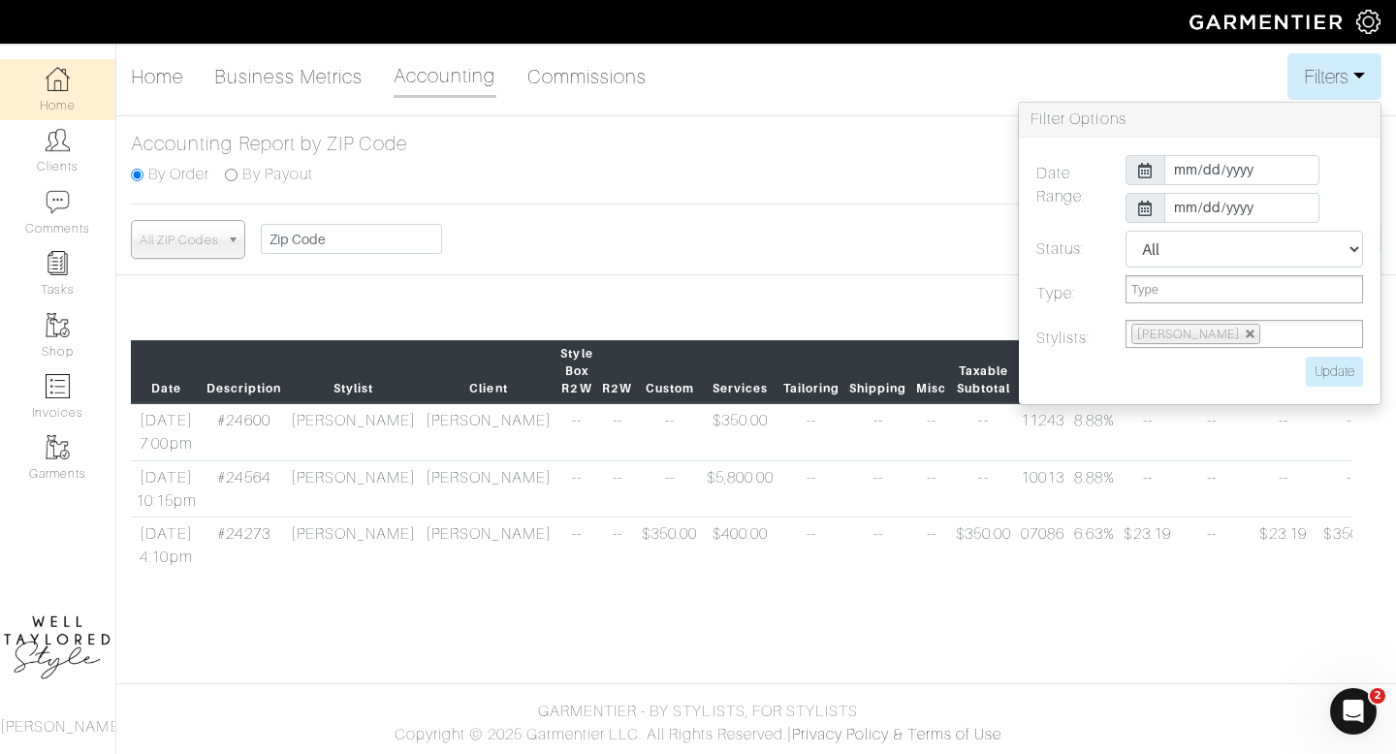
click at [1113, 106] on h3 "Filter Options" at bounding box center [1200, 120] width 362 height 35
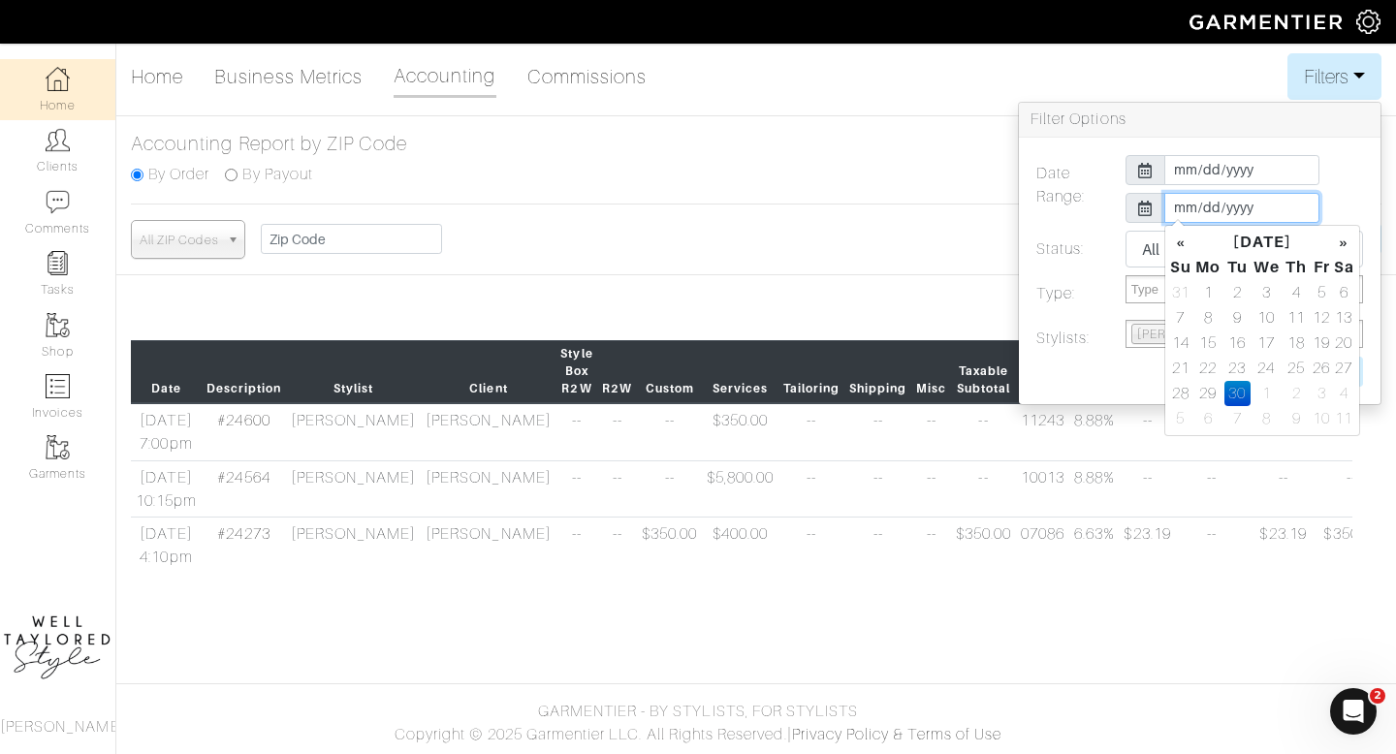
click at [1171, 203] on input "2025-09-30" at bounding box center [1241, 208] width 155 height 30
click at [1178, 283] on td "31" at bounding box center [1180, 292] width 23 height 25
type input "2025-08-31"
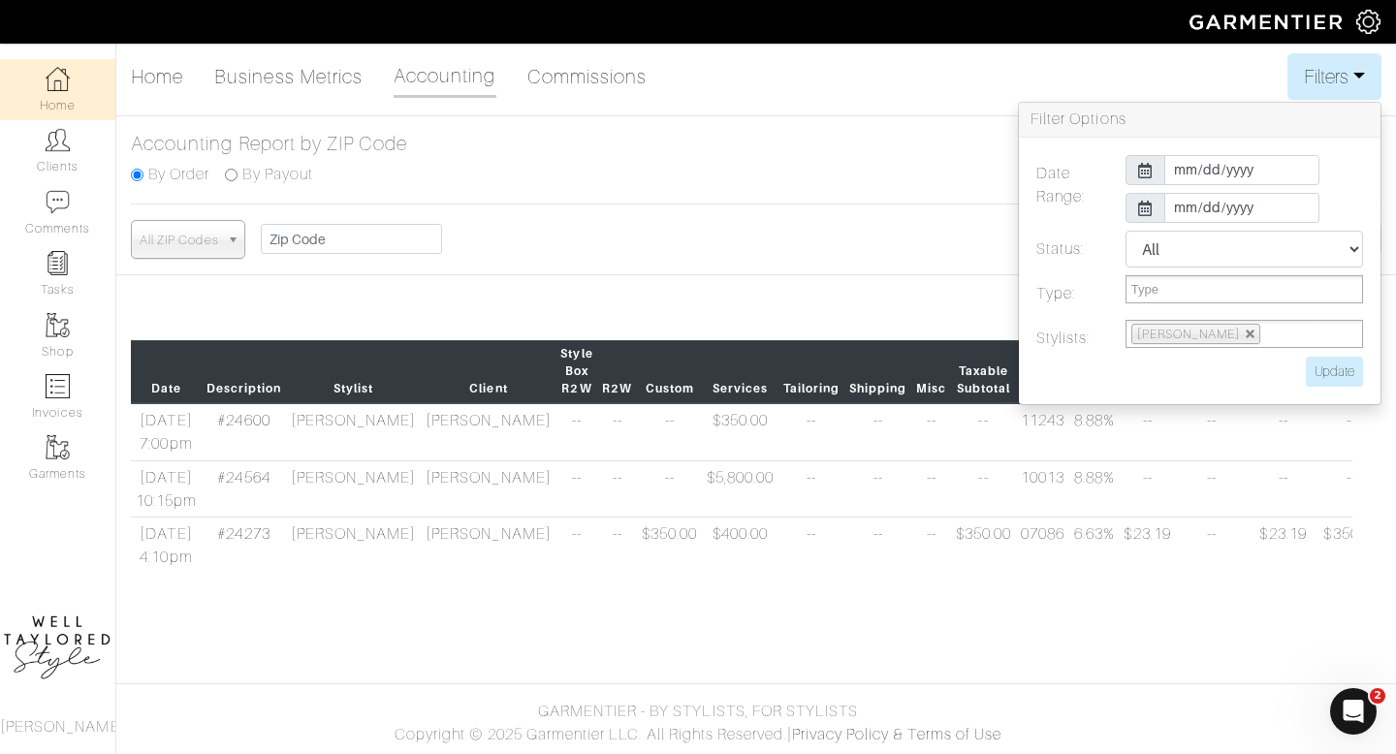
click at [1321, 173] on div "2025-06-01" at bounding box center [1244, 170] width 267 height 30
click at [1330, 366] on input "Update" at bounding box center [1334, 372] width 57 height 30
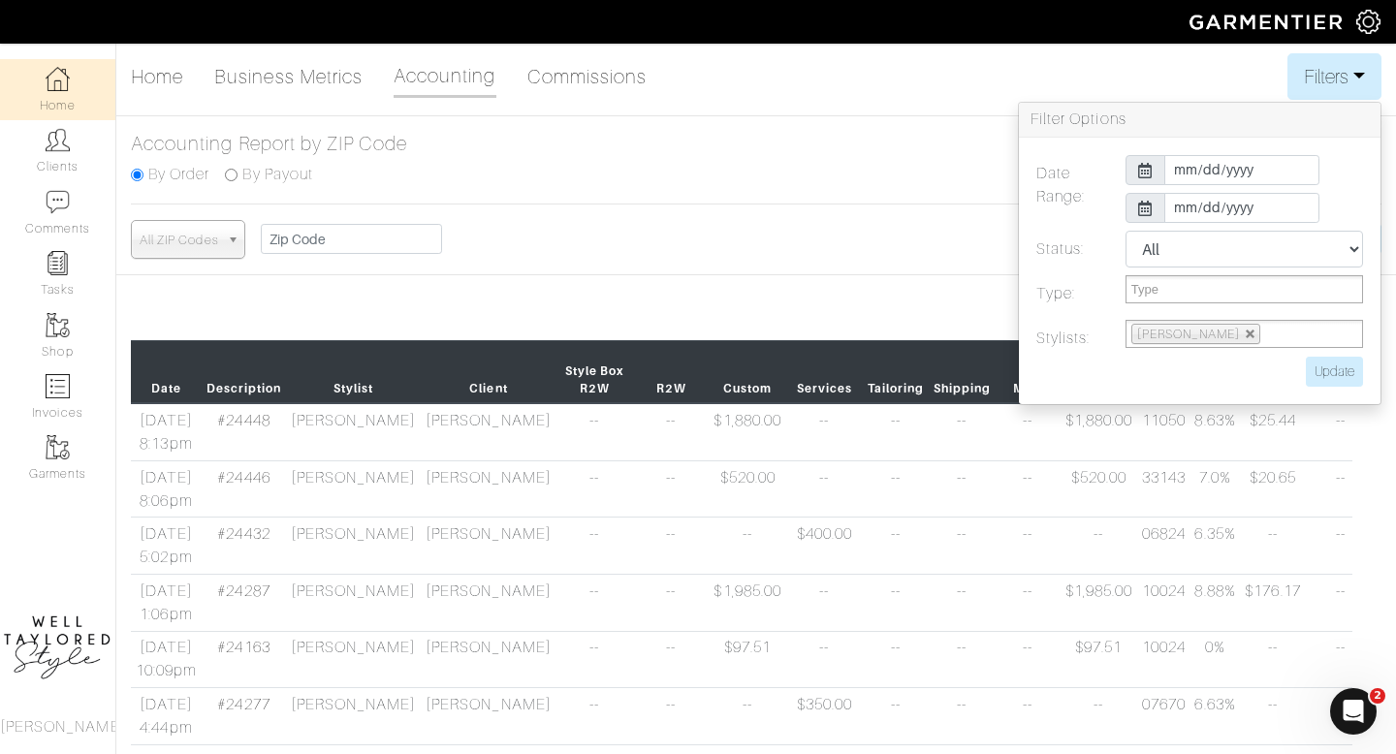
click at [872, 222] on div "All ZIP Codes 10128 14057-9411 10012 60614 10023-4502 19096 11243 10028-3625 11…" at bounding box center [756, 239] width 1250 height 39
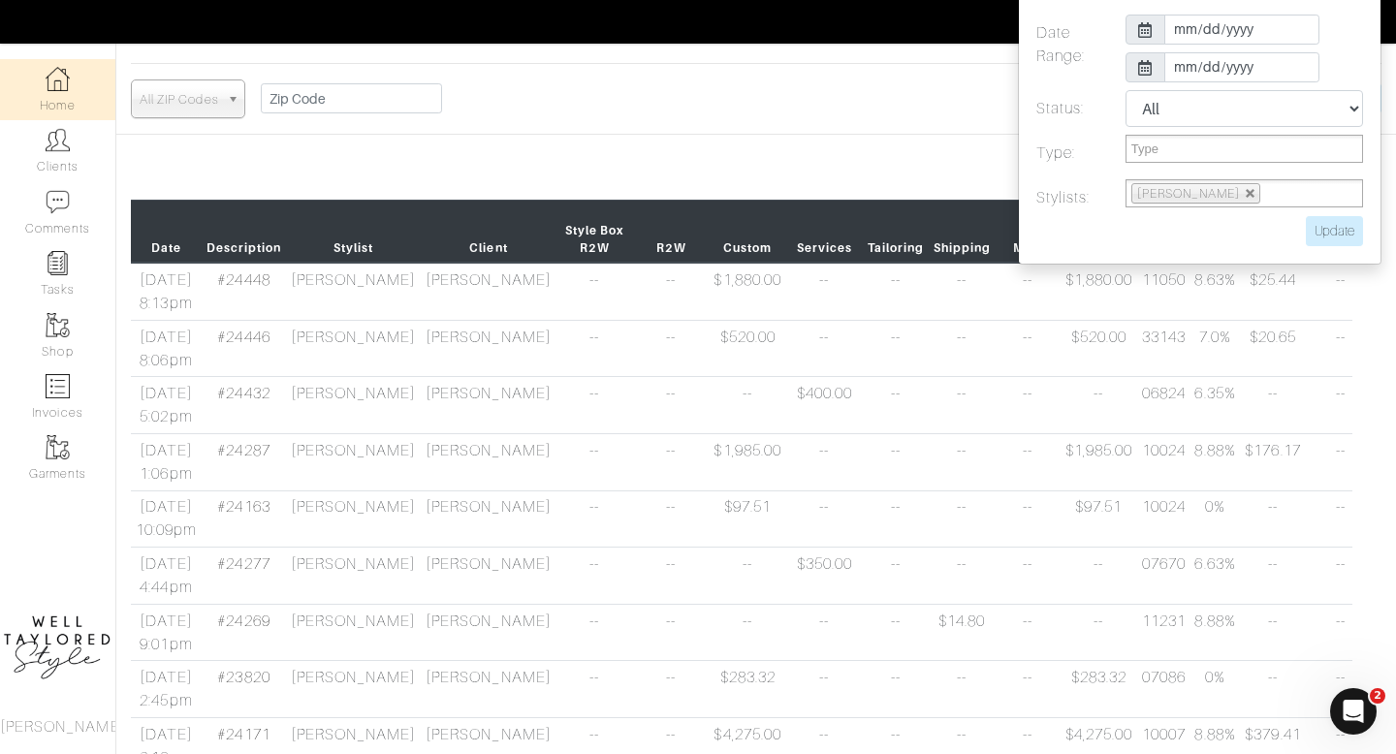
scroll to position [140, 0]
click at [853, 104] on div "All ZIP Codes 10128 14057-9411 10012 60614 10023-4502 19096 11243 10028-3625 11…" at bounding box center [756, 99] width 1250 height 39
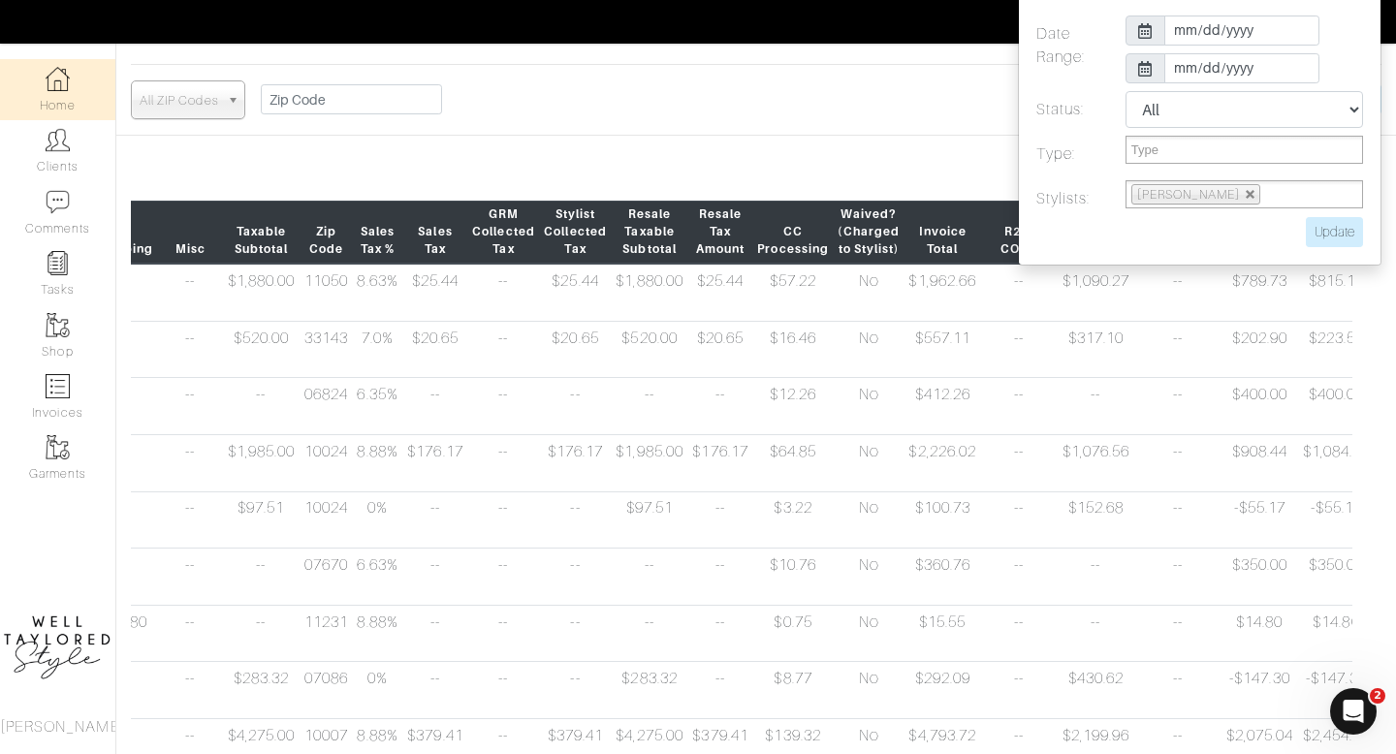
scroll to position [0, 839]
click at [1334, 226] on input "Update" at bounding box center [1334, 232] width 57 height 30
type input "Update"
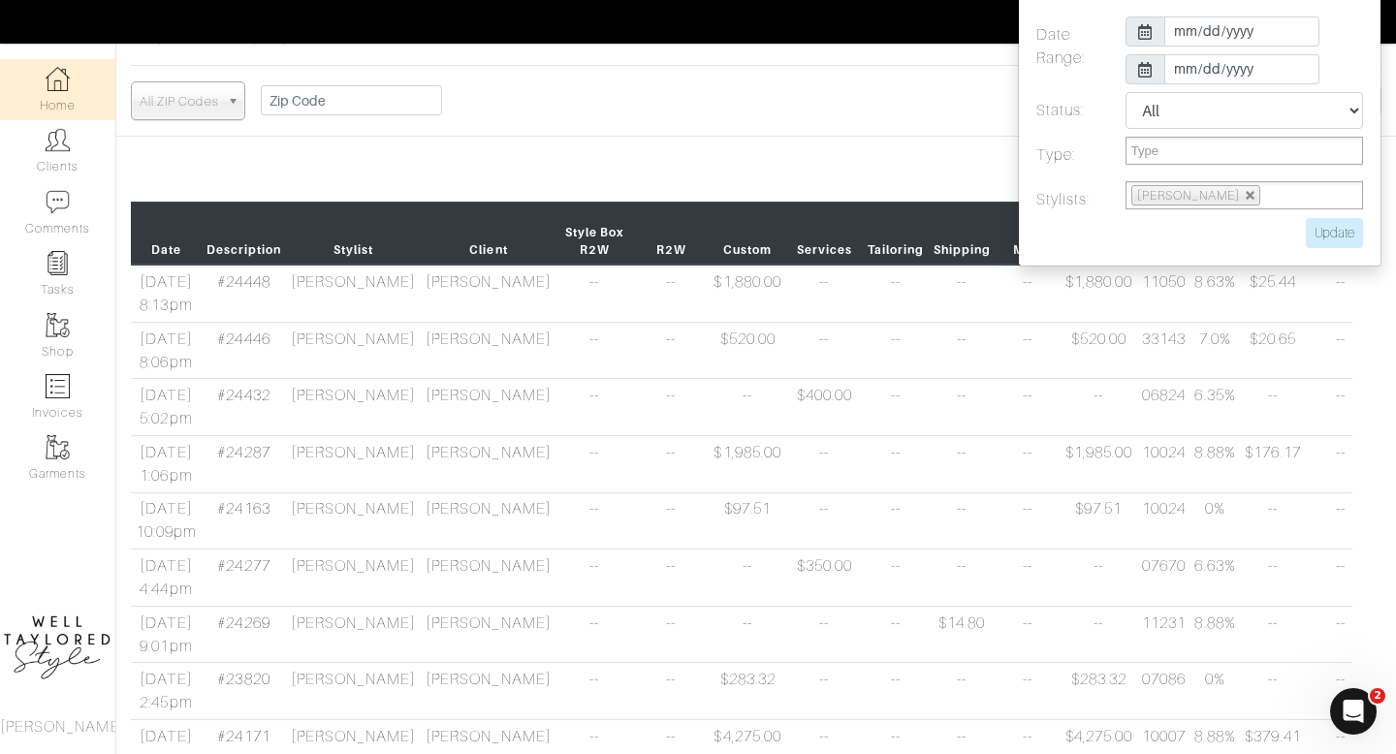
scroll to position [0, 0]
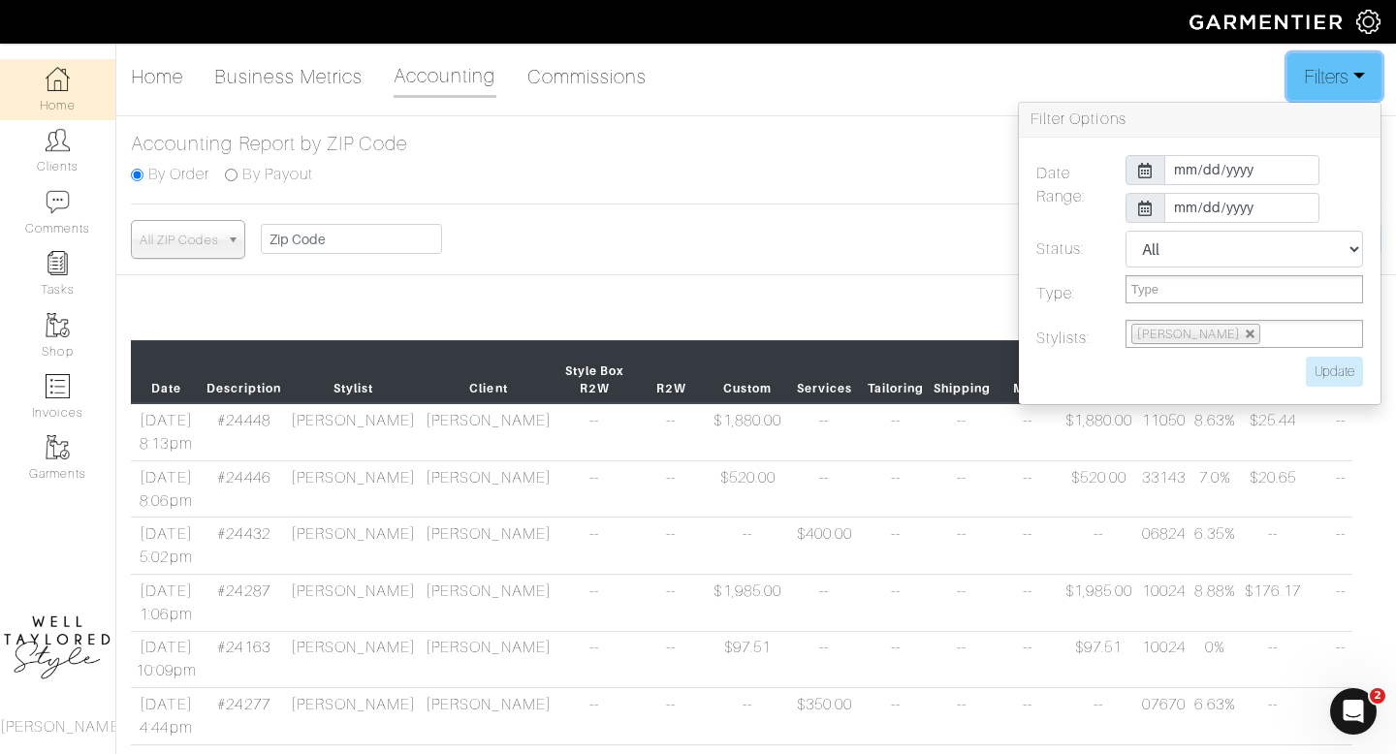
click at [1346, 90] on button "Filters" at bounding box center [1334, 76] width 94 height 47
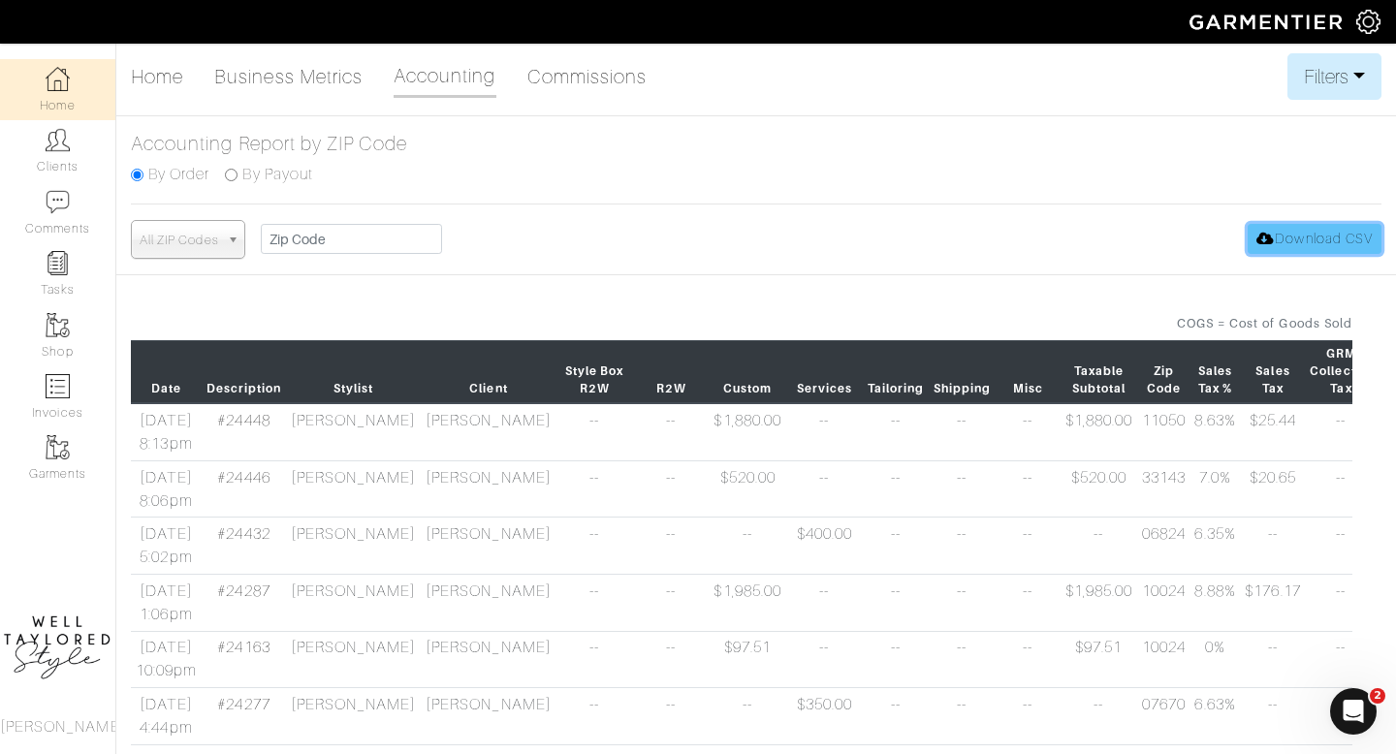
click at [1280, 244] on link "Download CSV" at bounding box center [1315, 239] width 134 height 30
